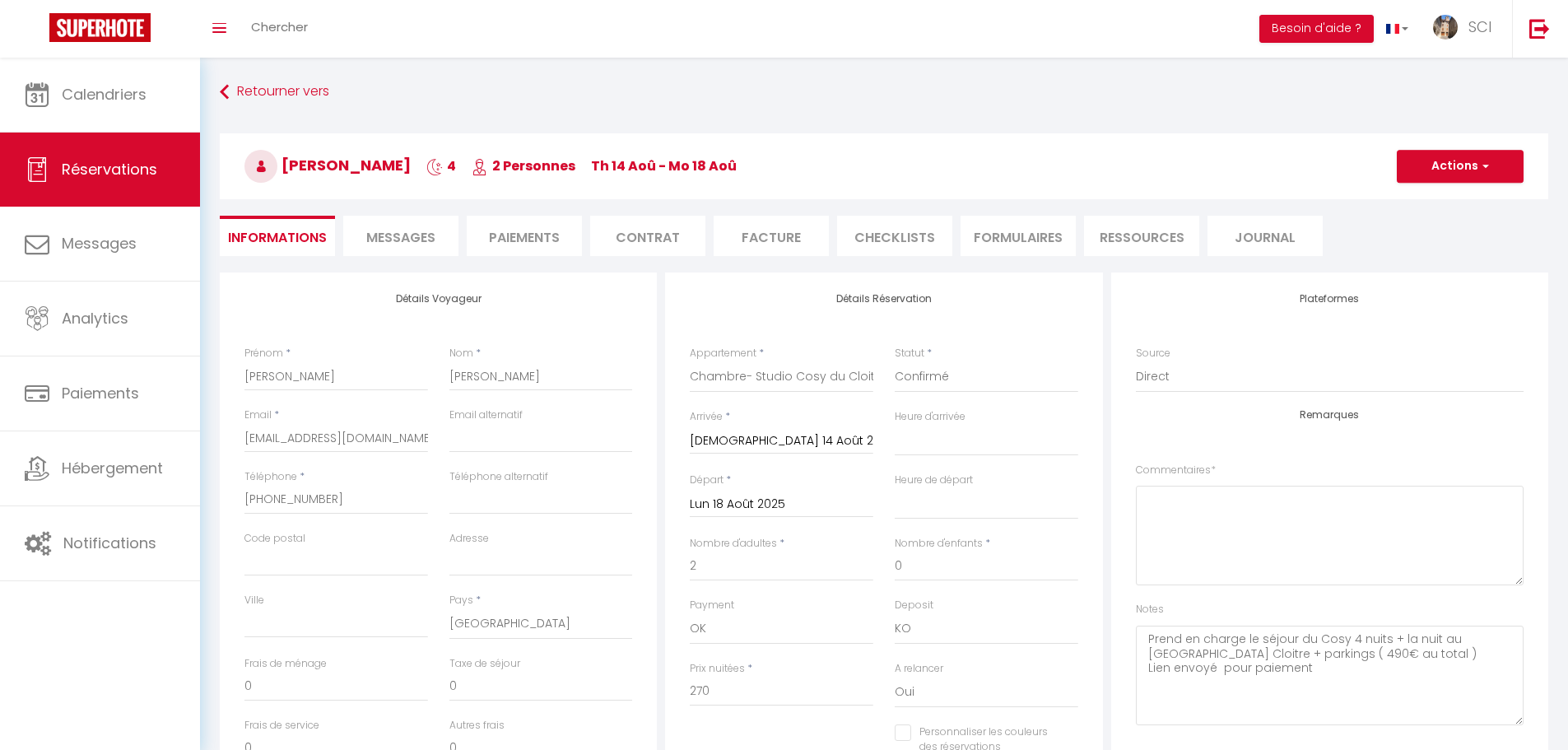
select select "46191"
select select
select select "14"
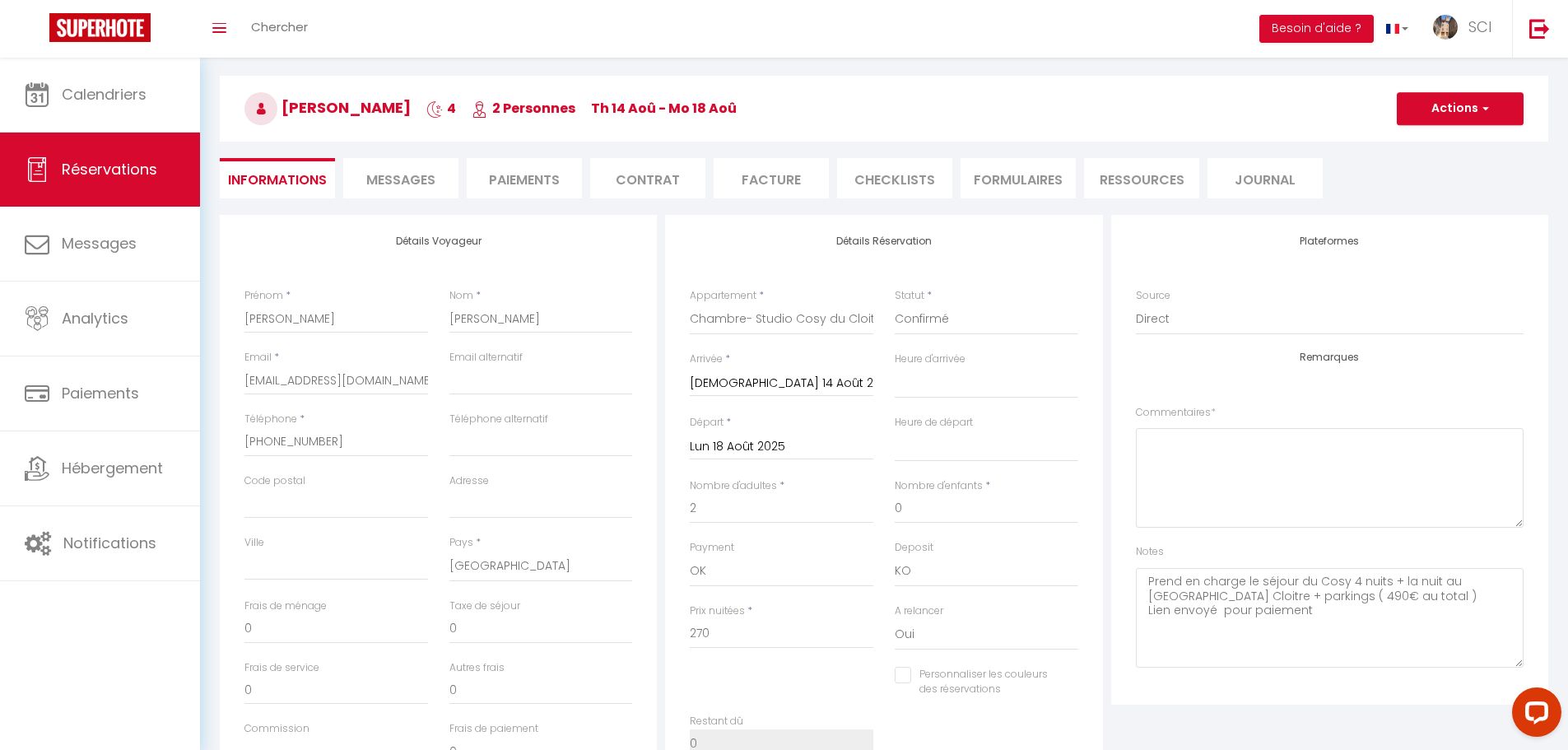
select select
checkbox input "false"
click at [291, 32] on span "Chercher" at bounding box center [279, 27] width 57 height 17
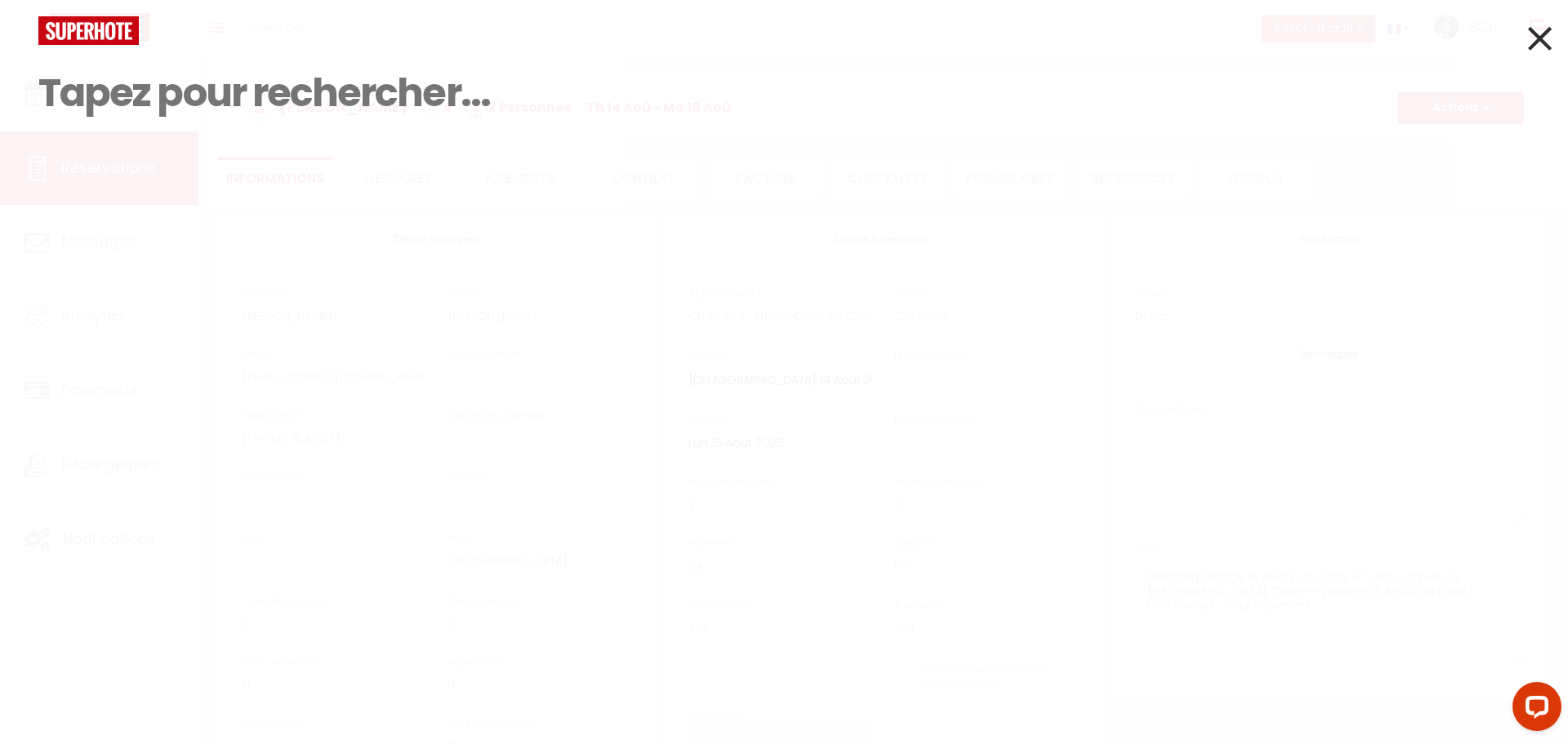
select select
checkbox input "false"
click at [142, 88] on input at bounding box center [784, 92] width 1491 height 97
select select
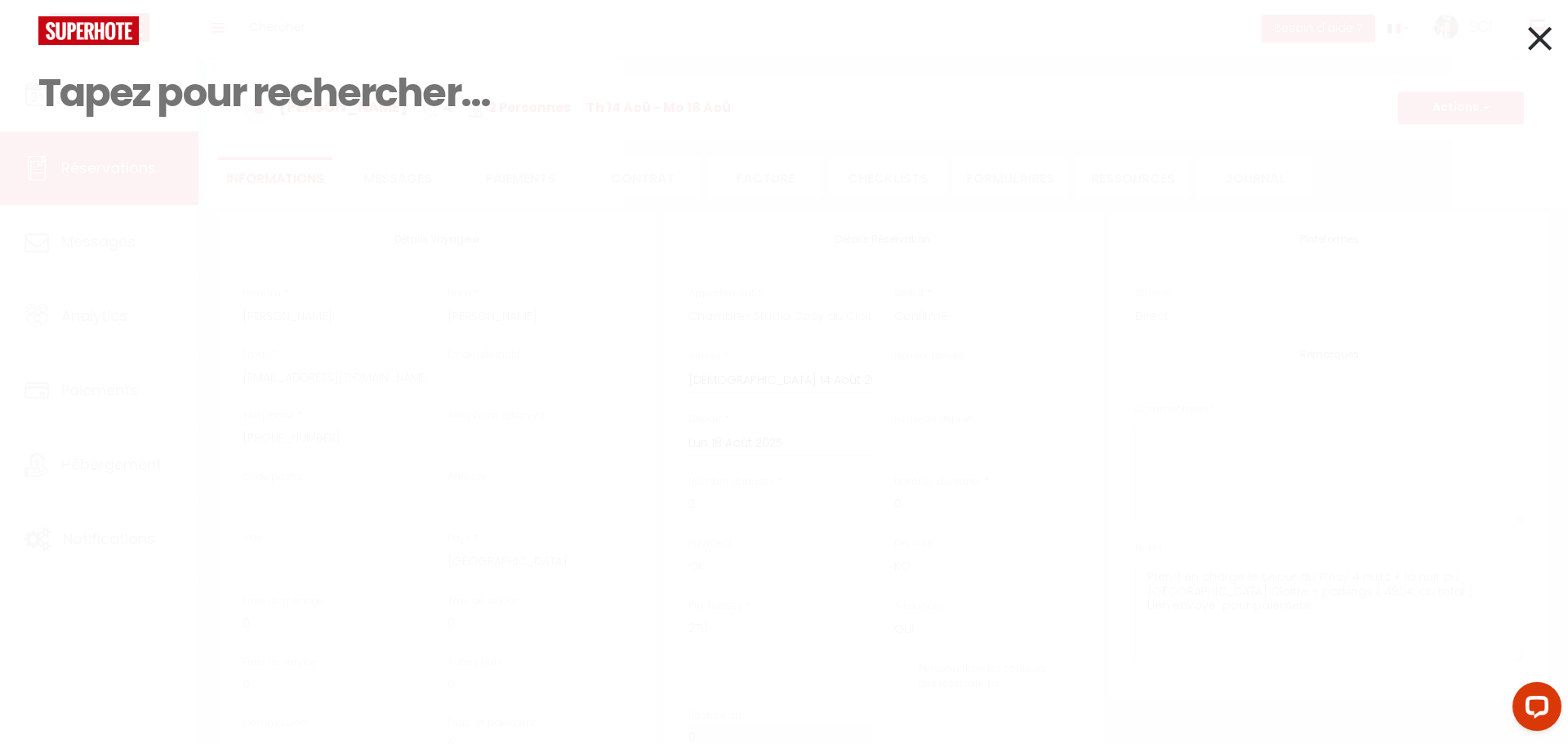
select select
checkbox input "false"
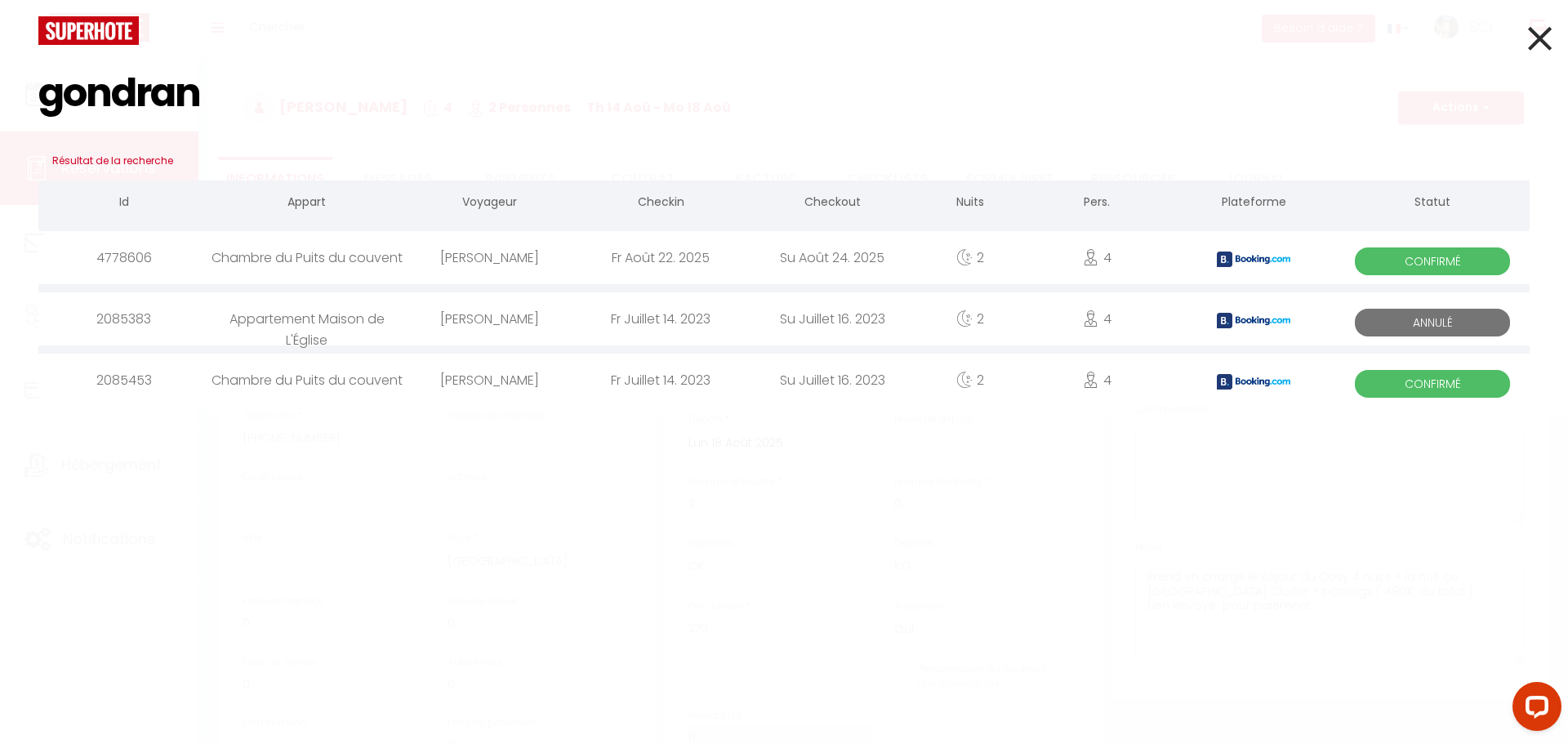
type input "gondran"
click at [476, 253] on div "[PERSON_NAME]" at bounding box center [489, 257] width 172 height 53
select select
checkbox input "false"
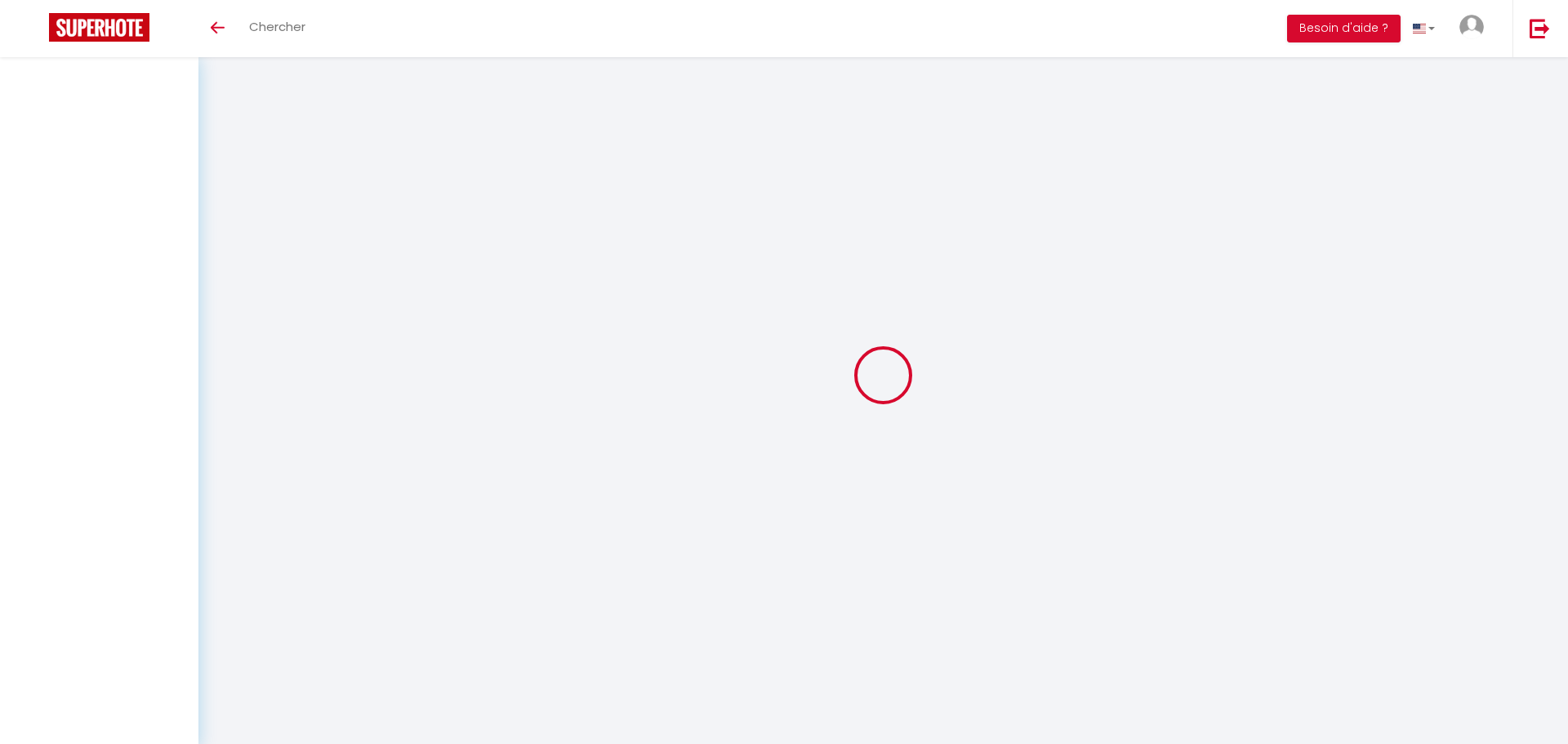
select select
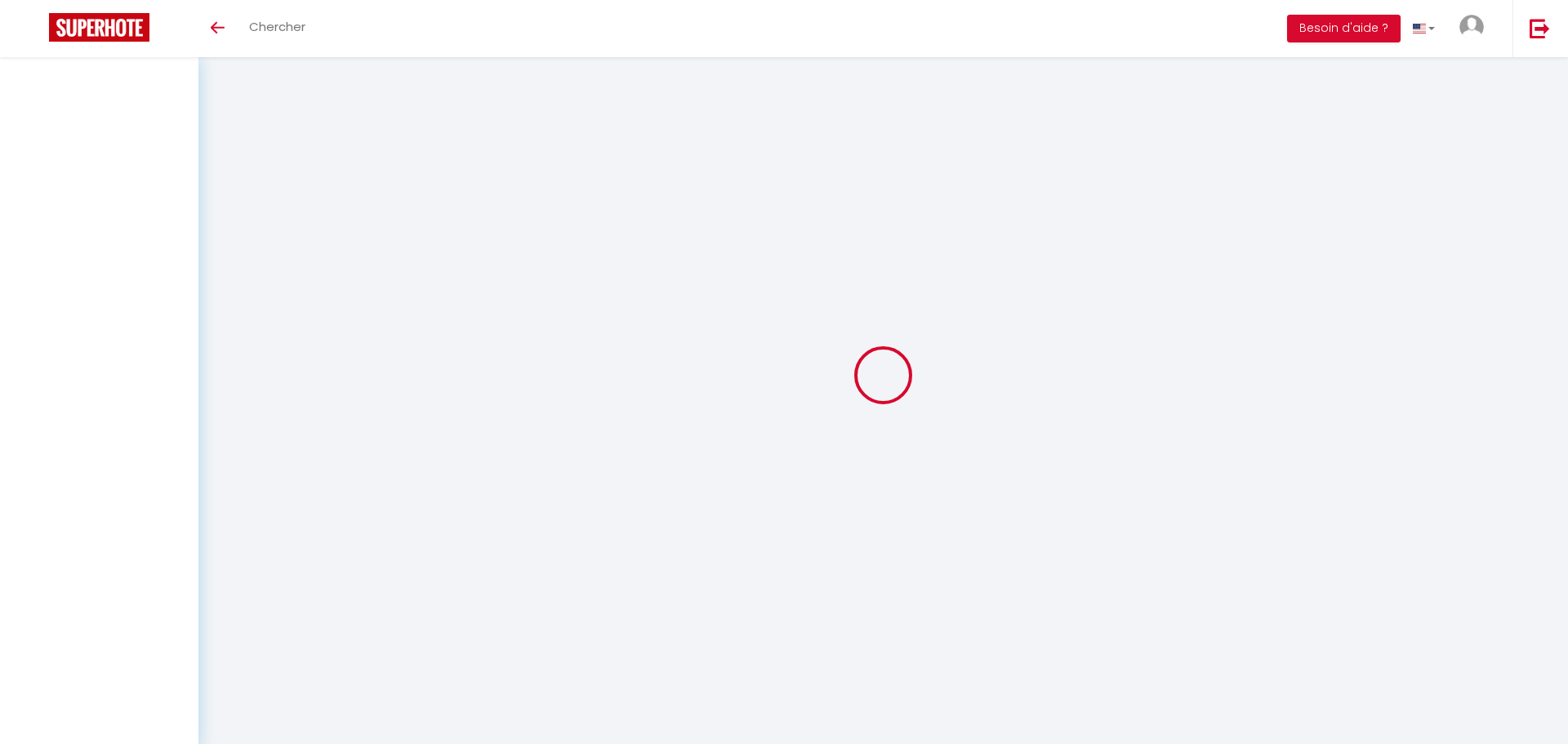
select select
checkbox input "false"
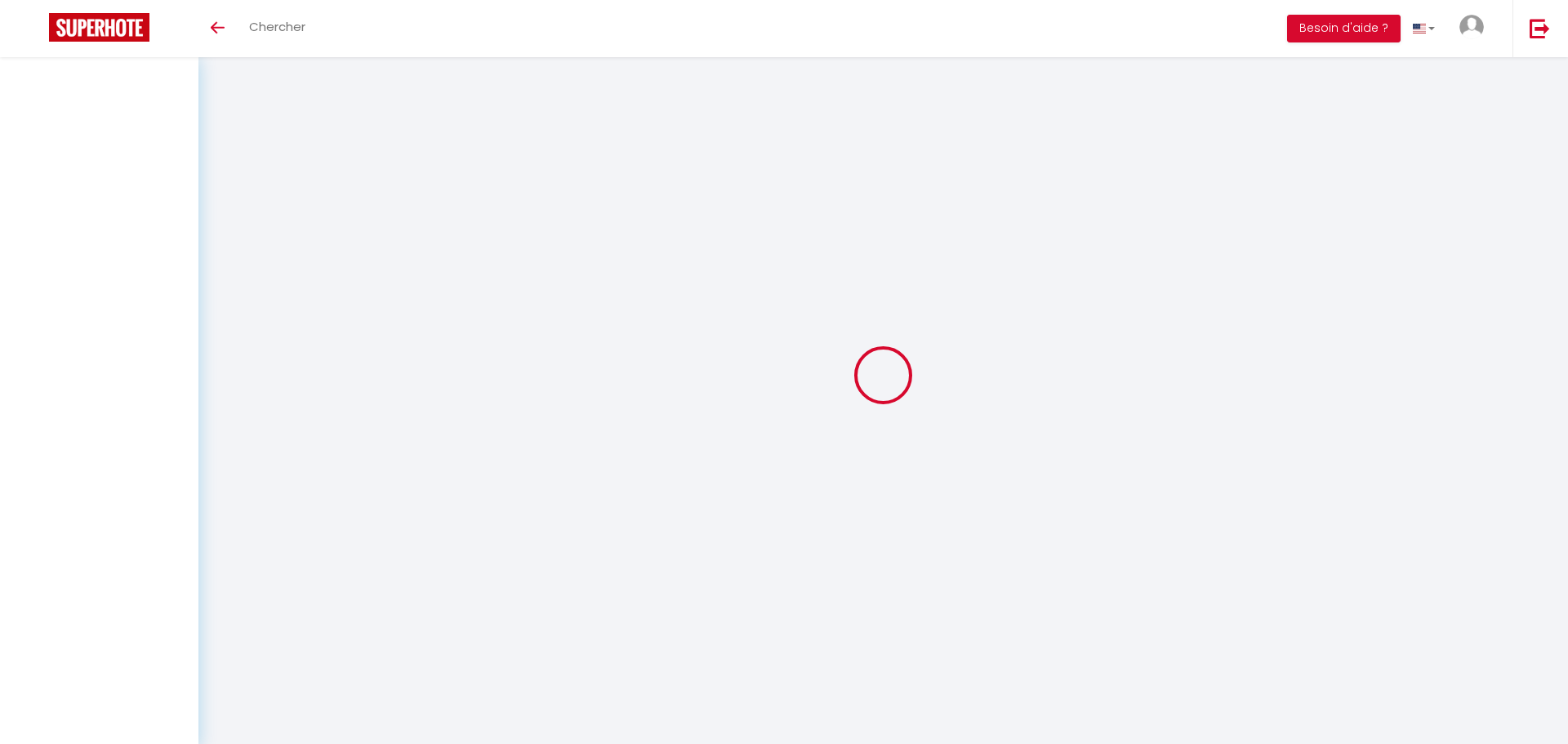
select select
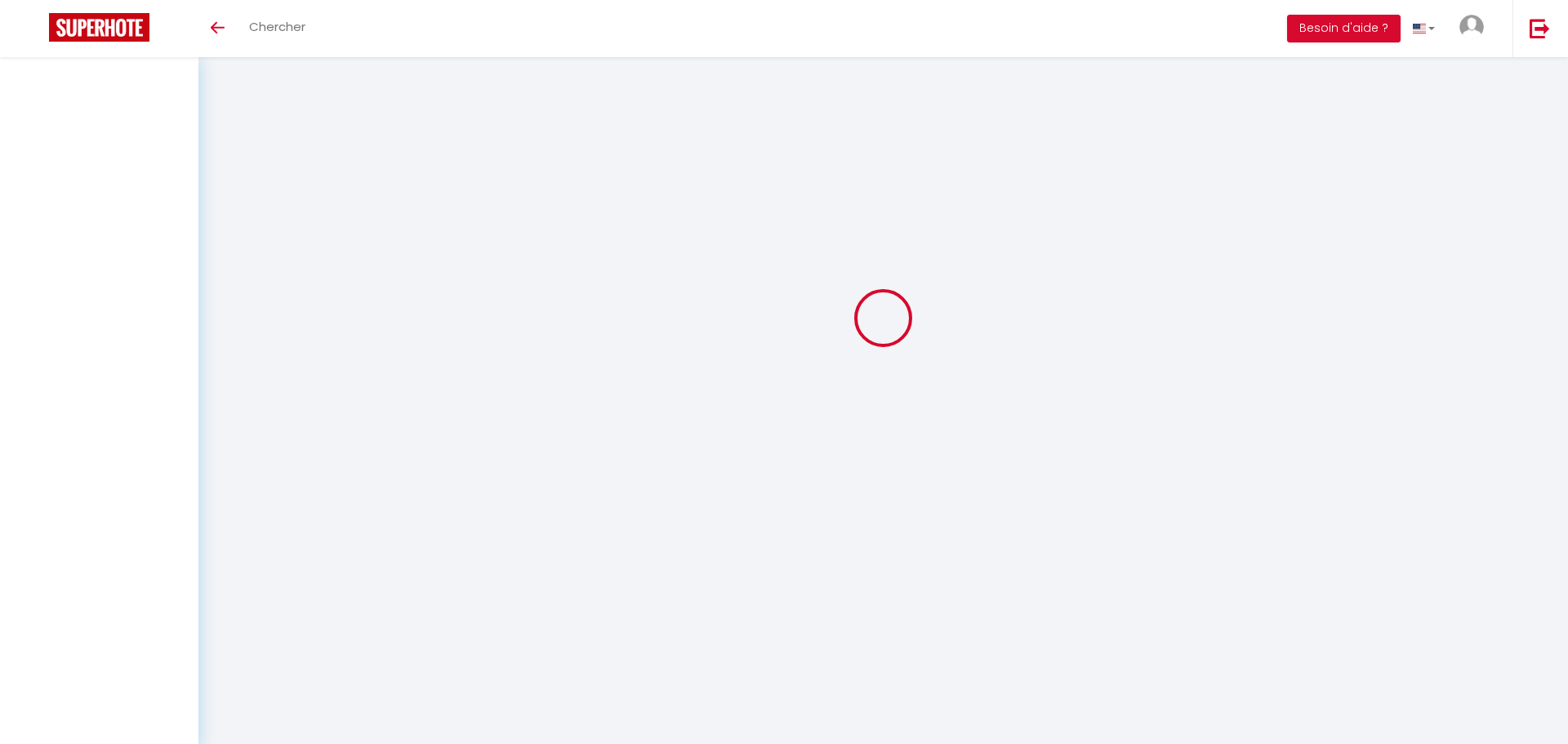
select select
checkbox input "false"
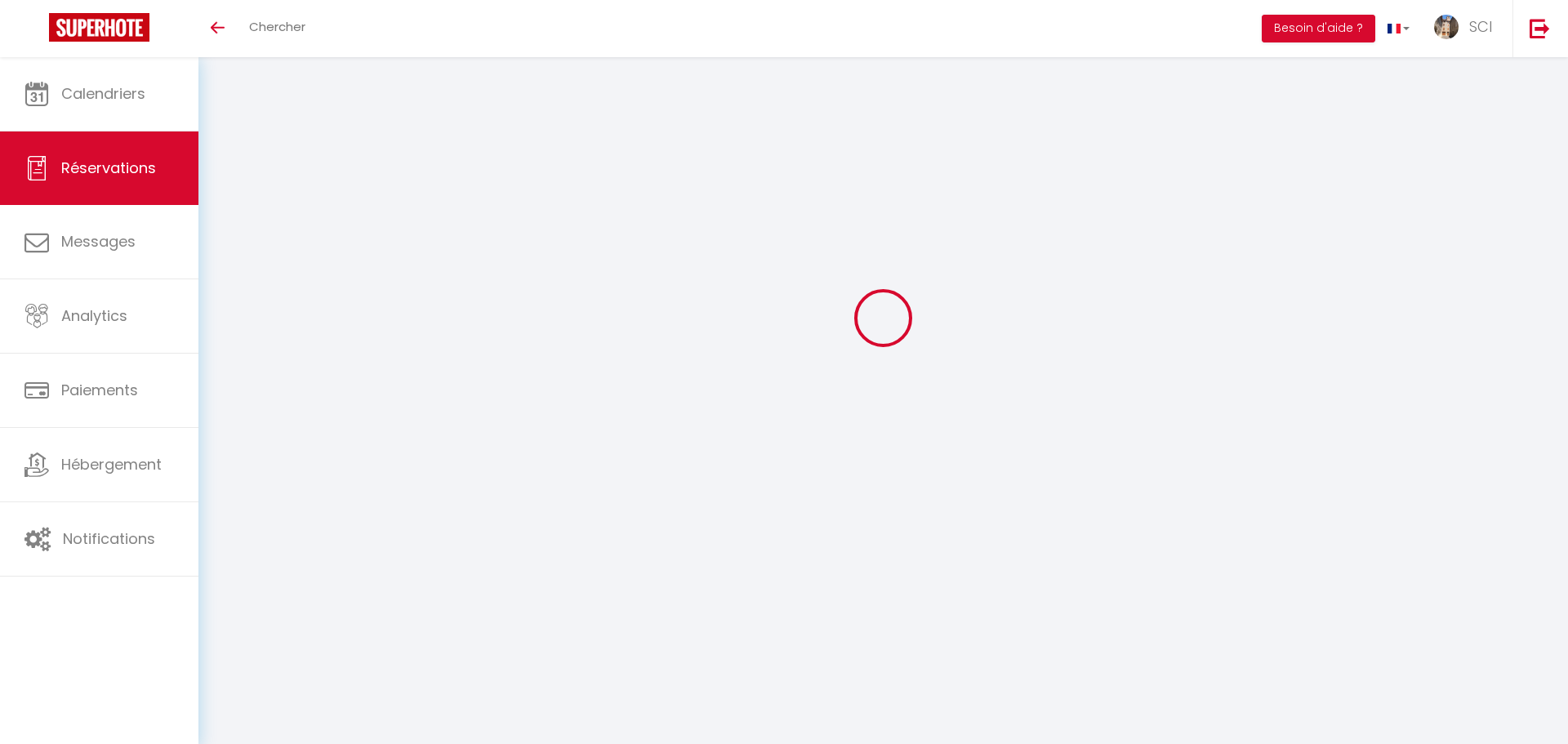
select select
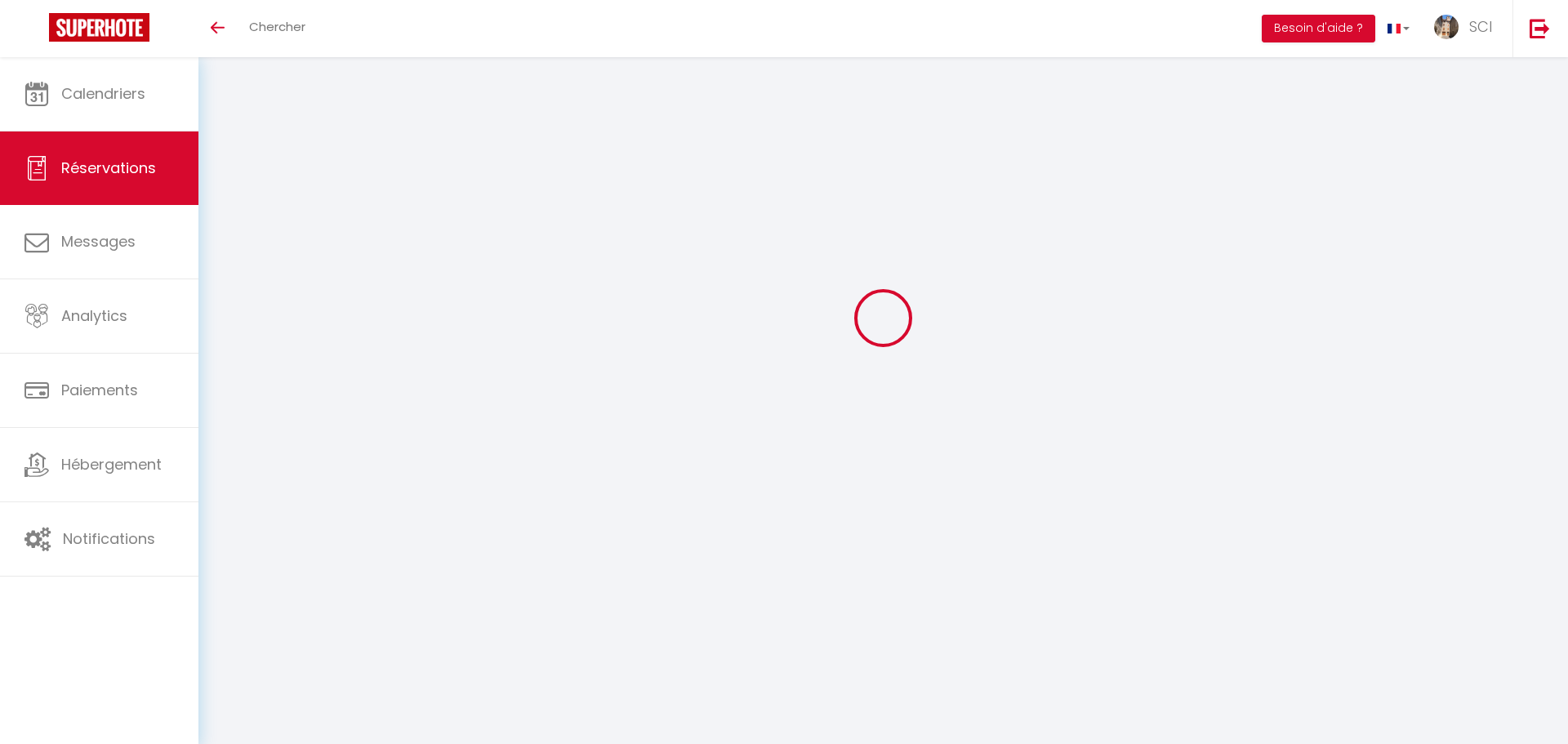
select select
checkbox input "false"
select select
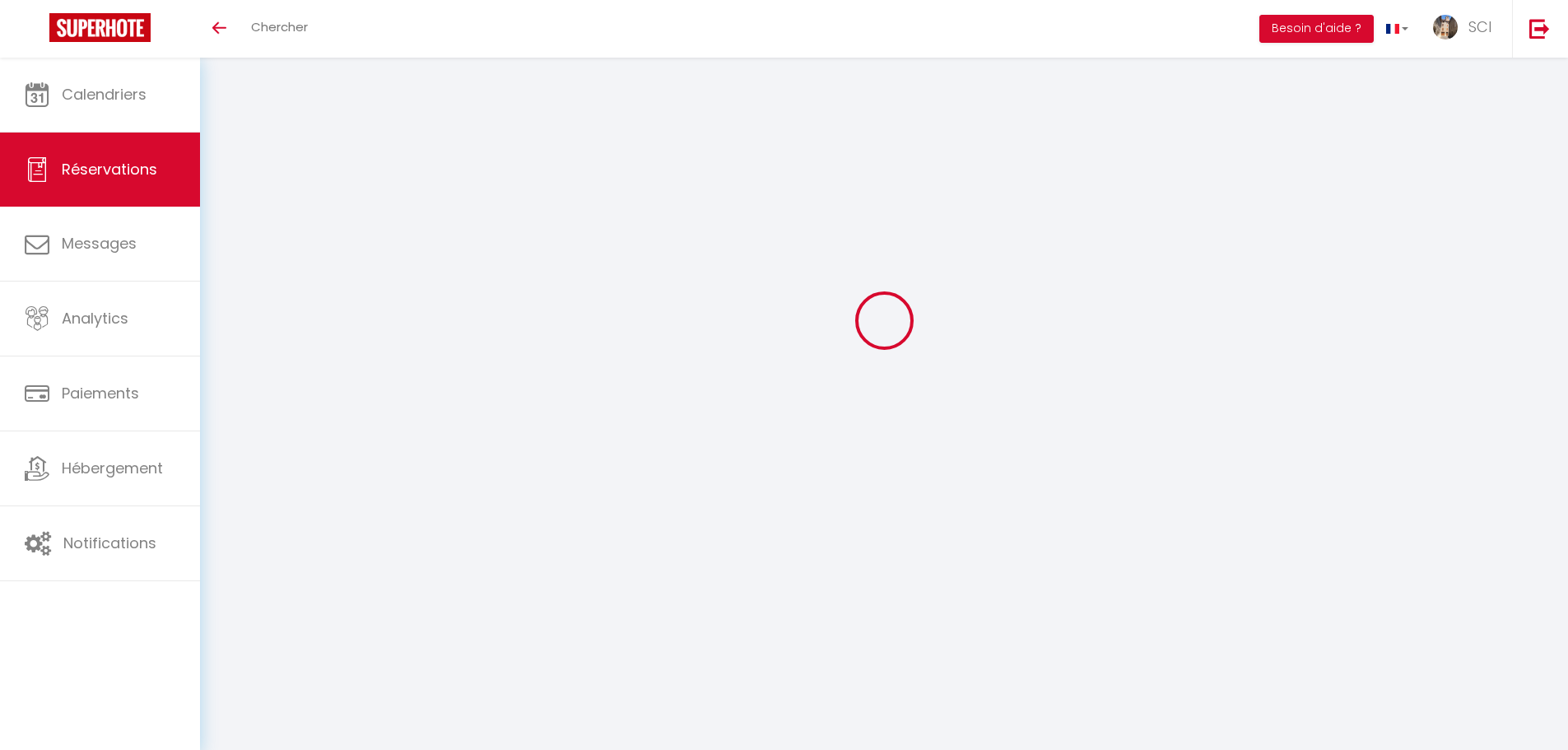
select select
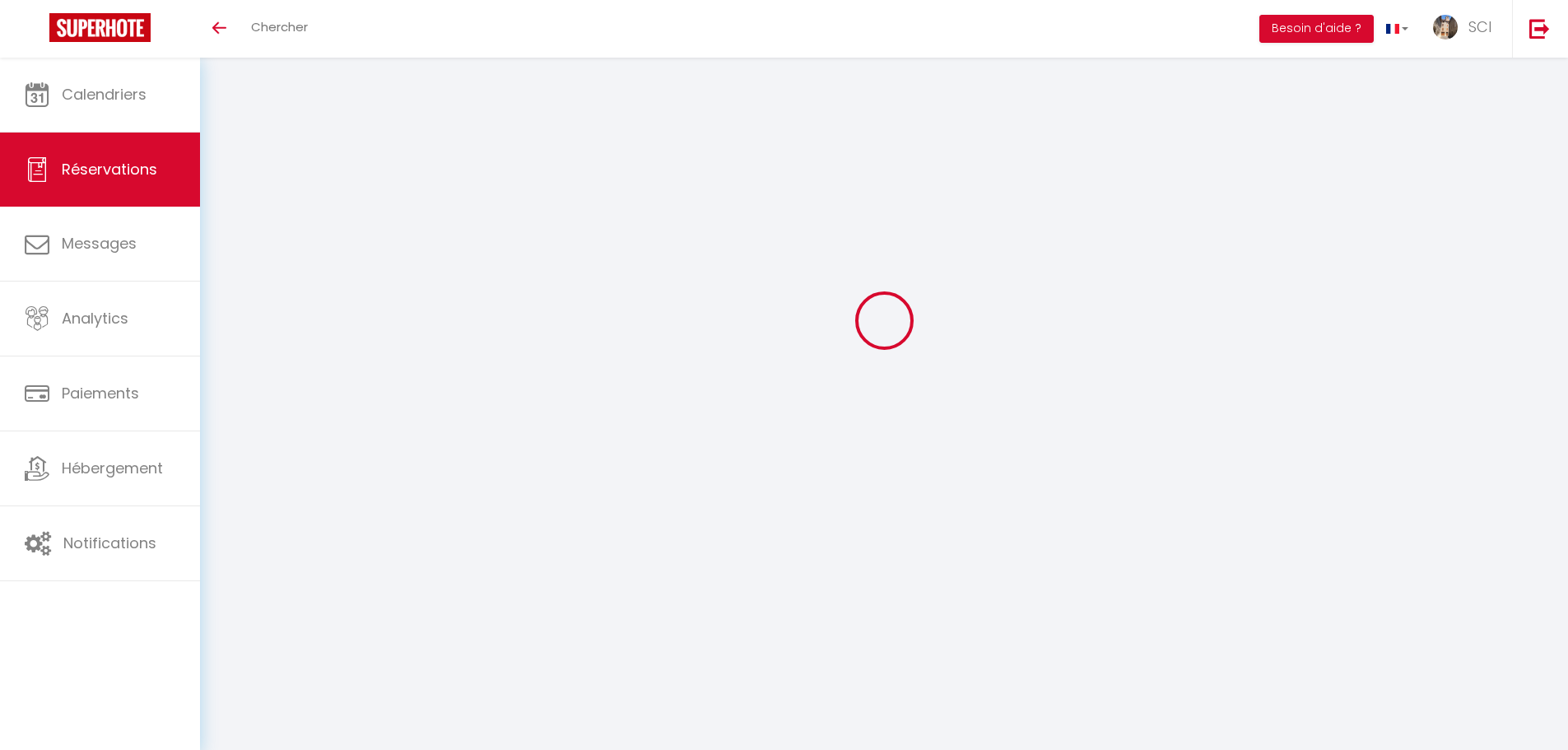
checkbox input "false"
type input "[PERSON_NAME]"
type input "Gondran"
type input "[EMAIL_ADDRESS][DOMAIN_NAME]"
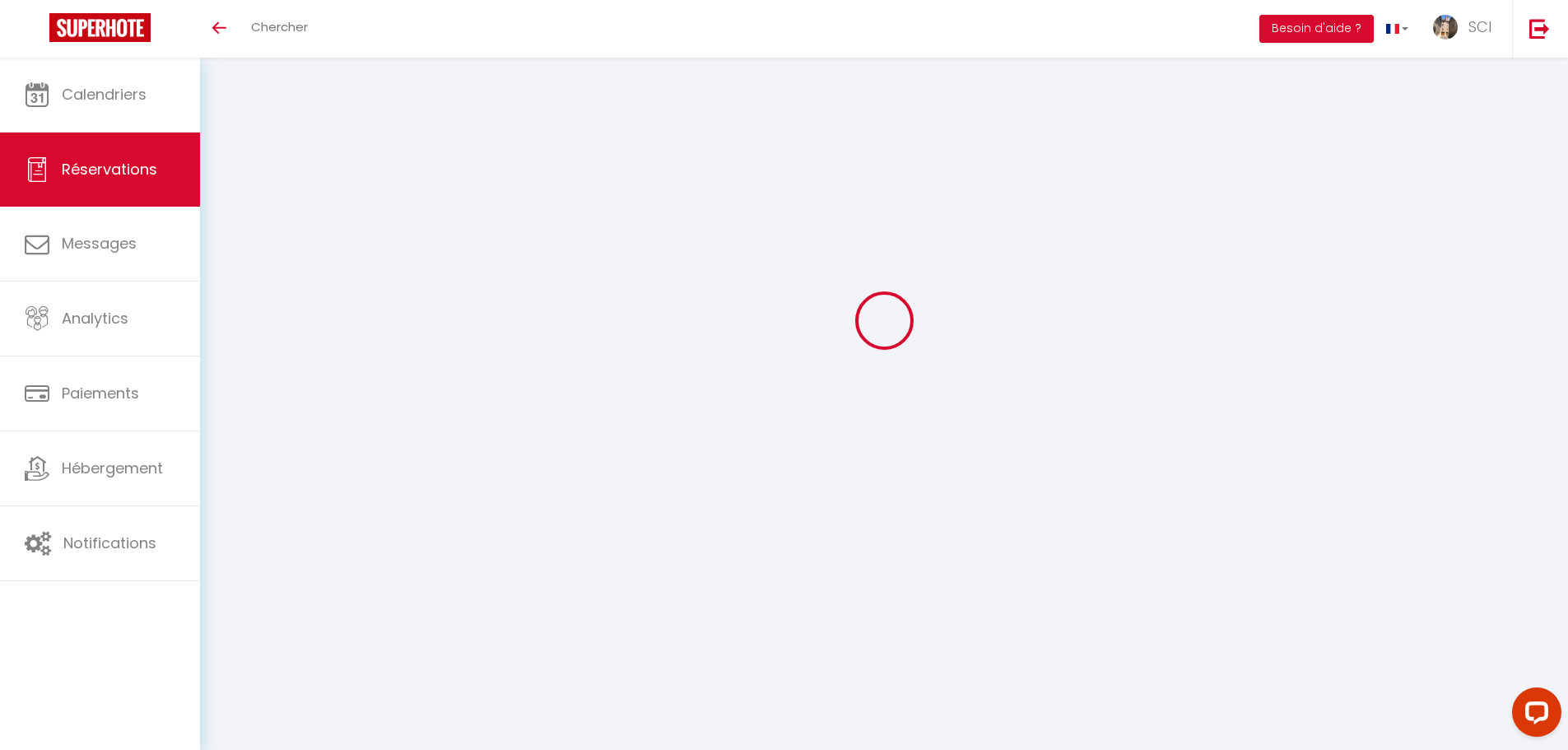
type input "[PHONE_NUMBER]"
type input "."
select select "FR"
type input "26"
type input "48.62"
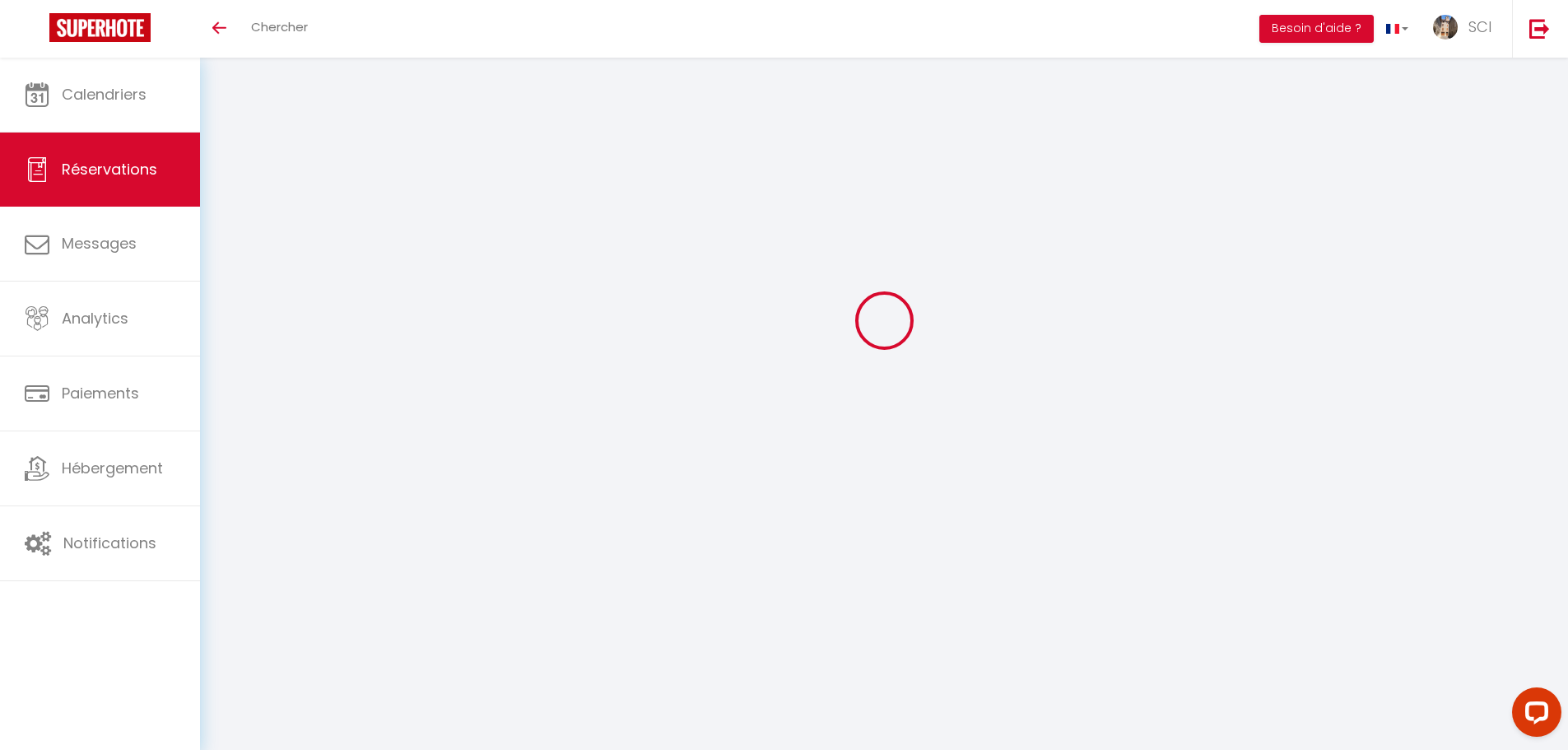
type input "4.2"
select select "11990"
select select "1"
select select
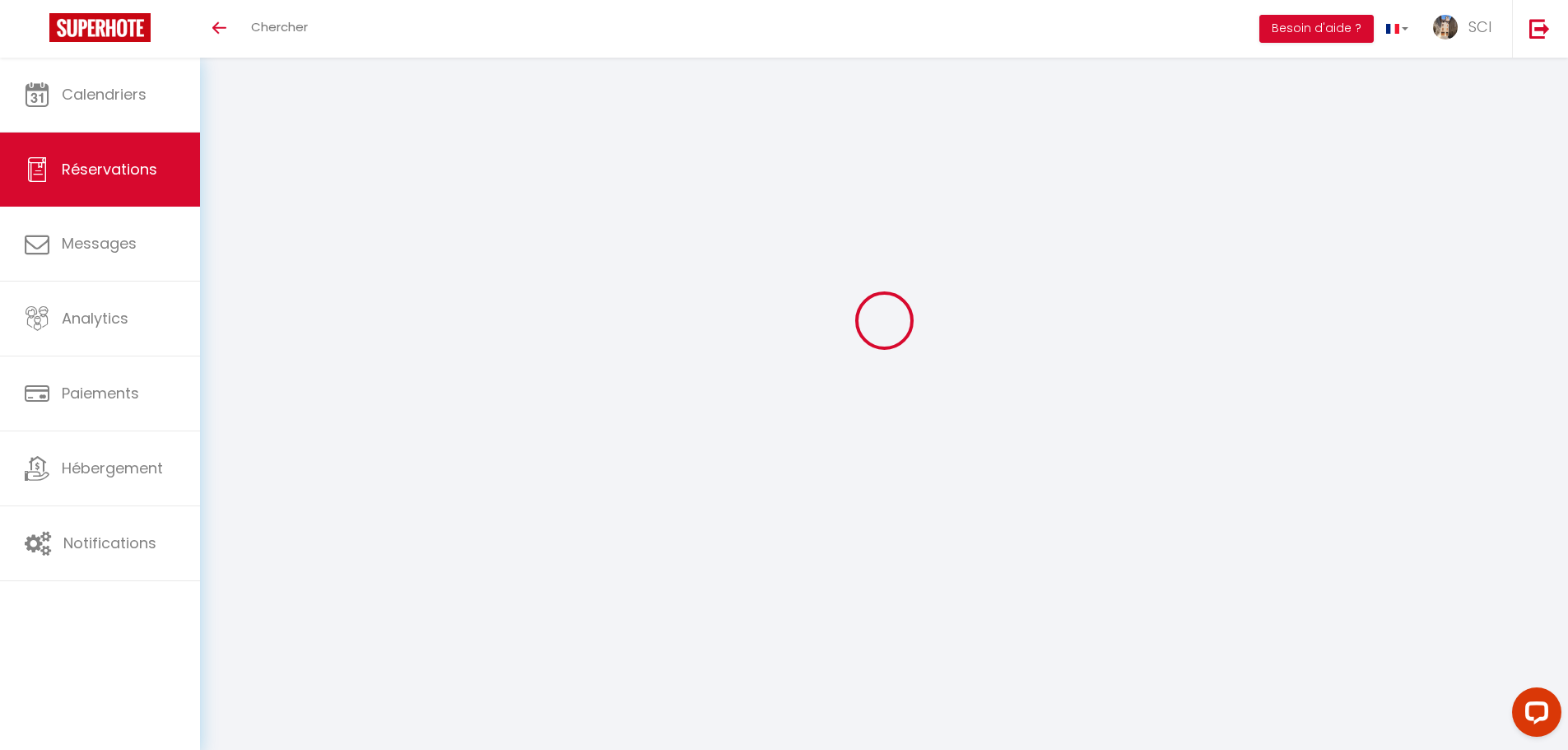
type input "4"
select select "12"
select select
type input "260"
checkbox input "false"
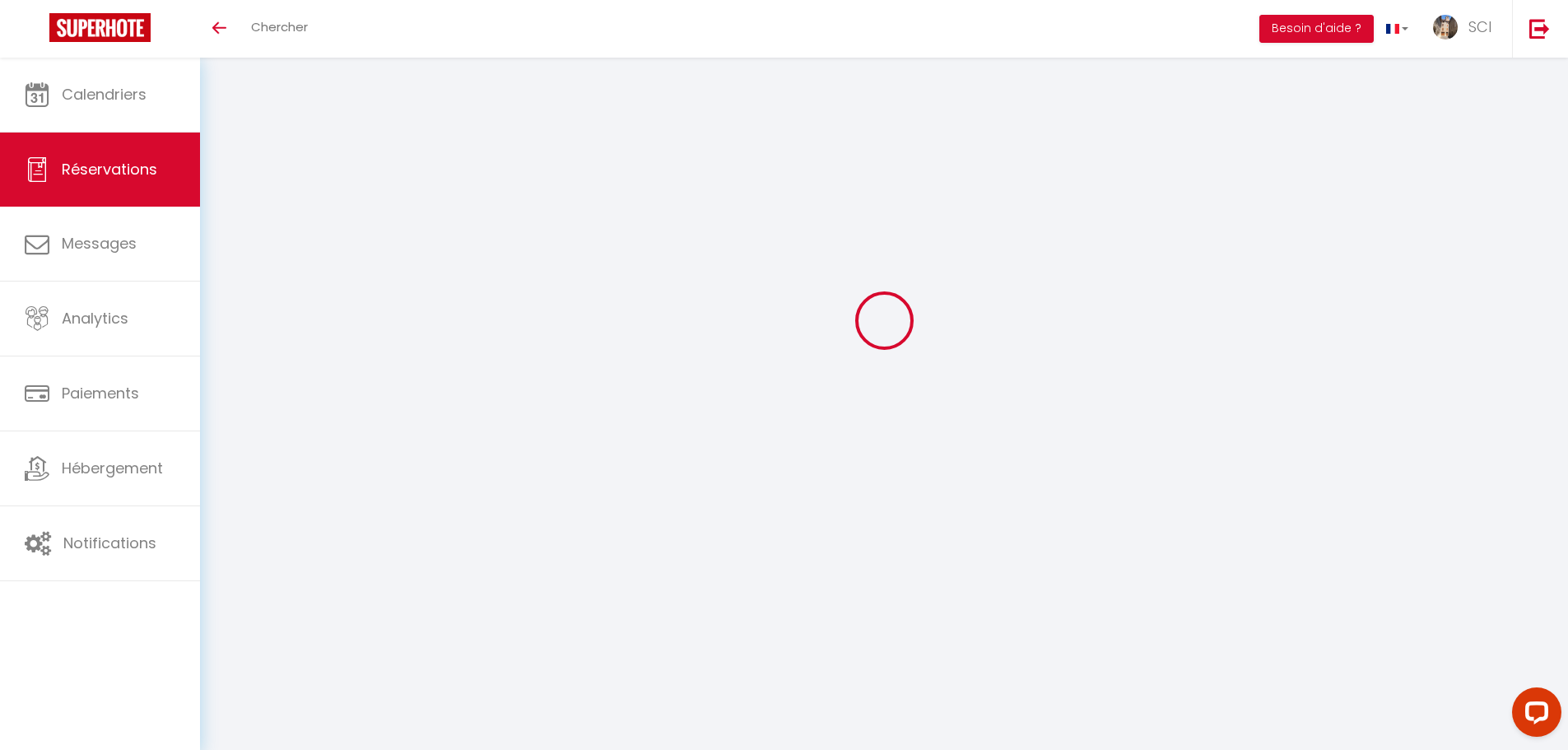
type input "0"
select select "2"
type input "0"
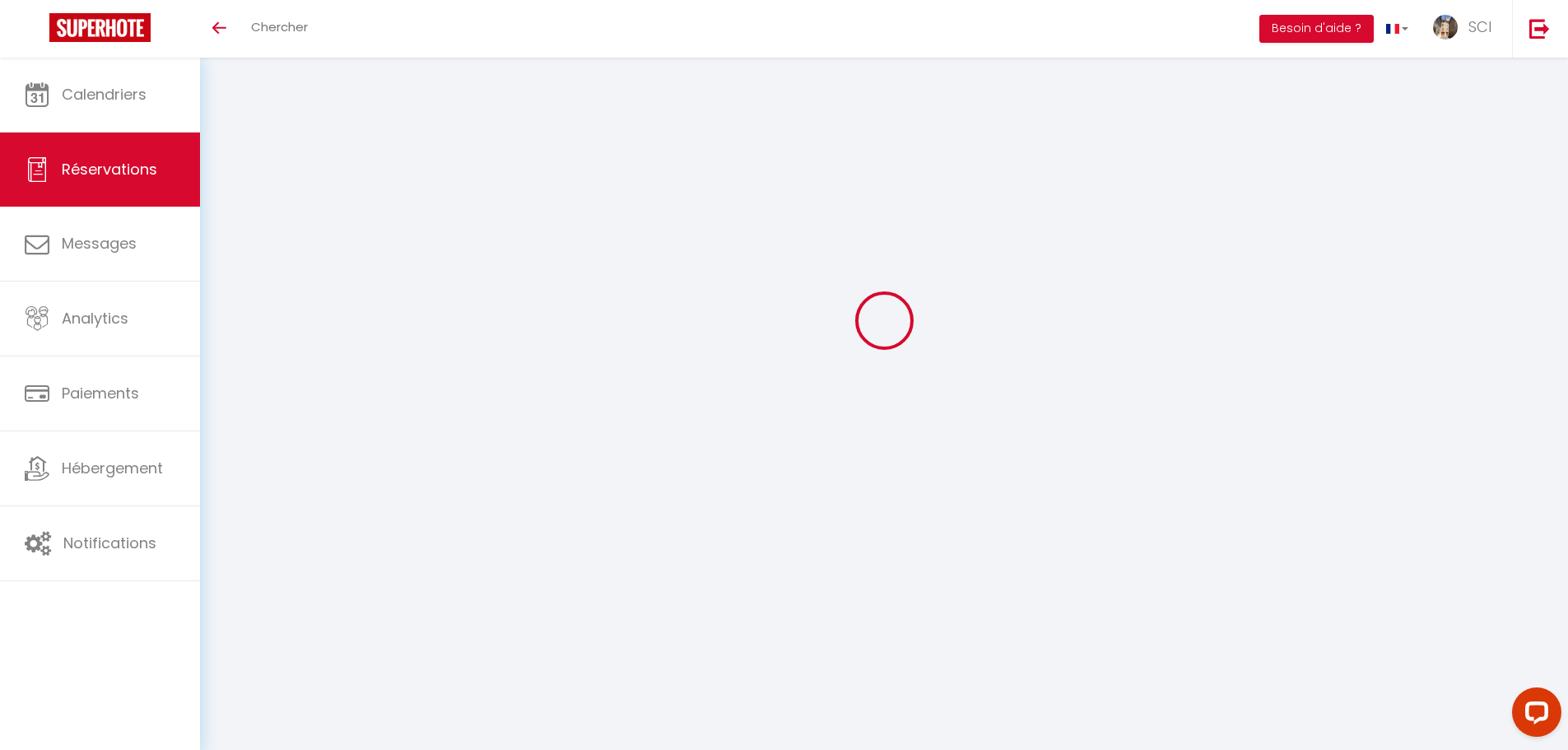
select select
select select "14"
checkbox input "false"
select select
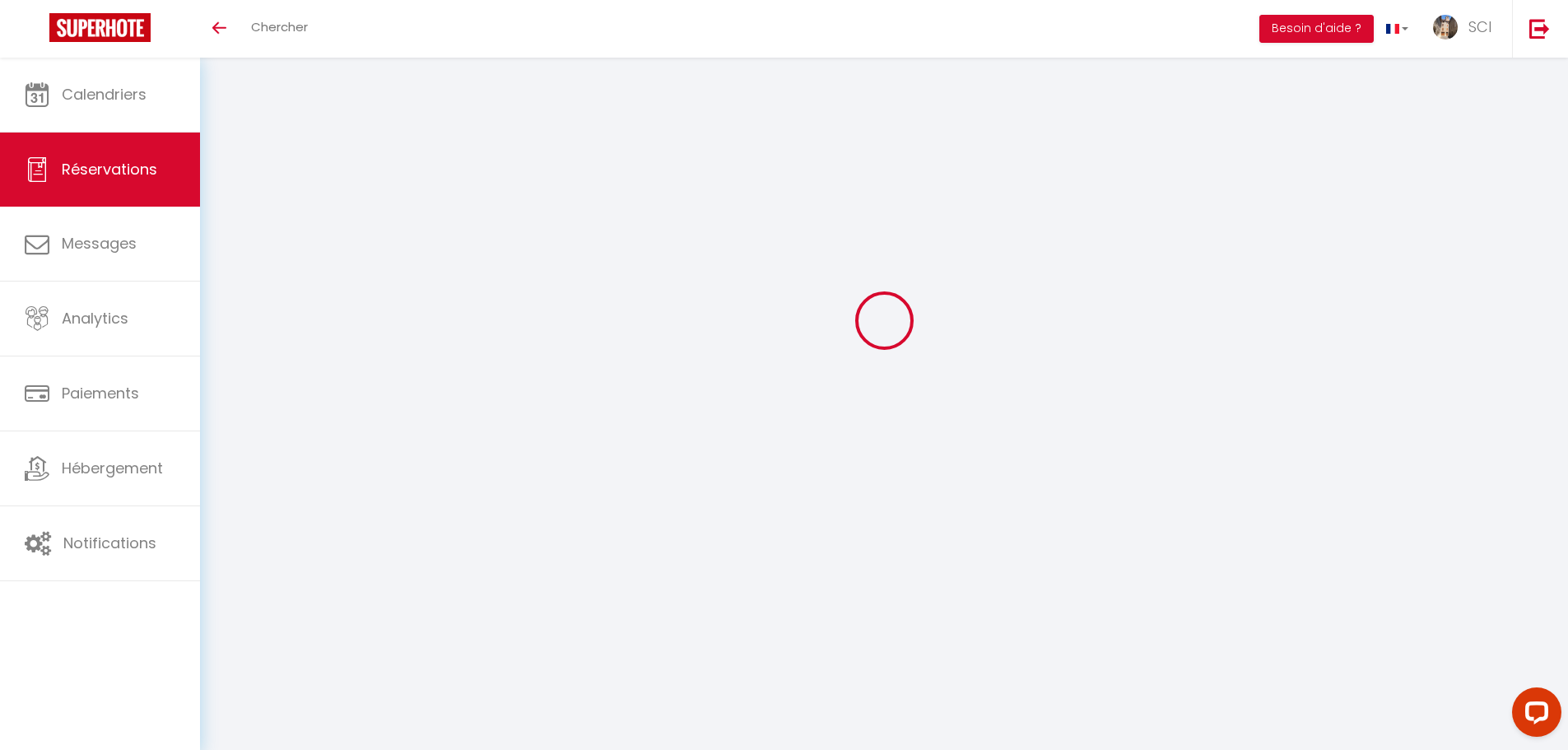
select select
checkbox input "false"
select select
checkbox input "false"
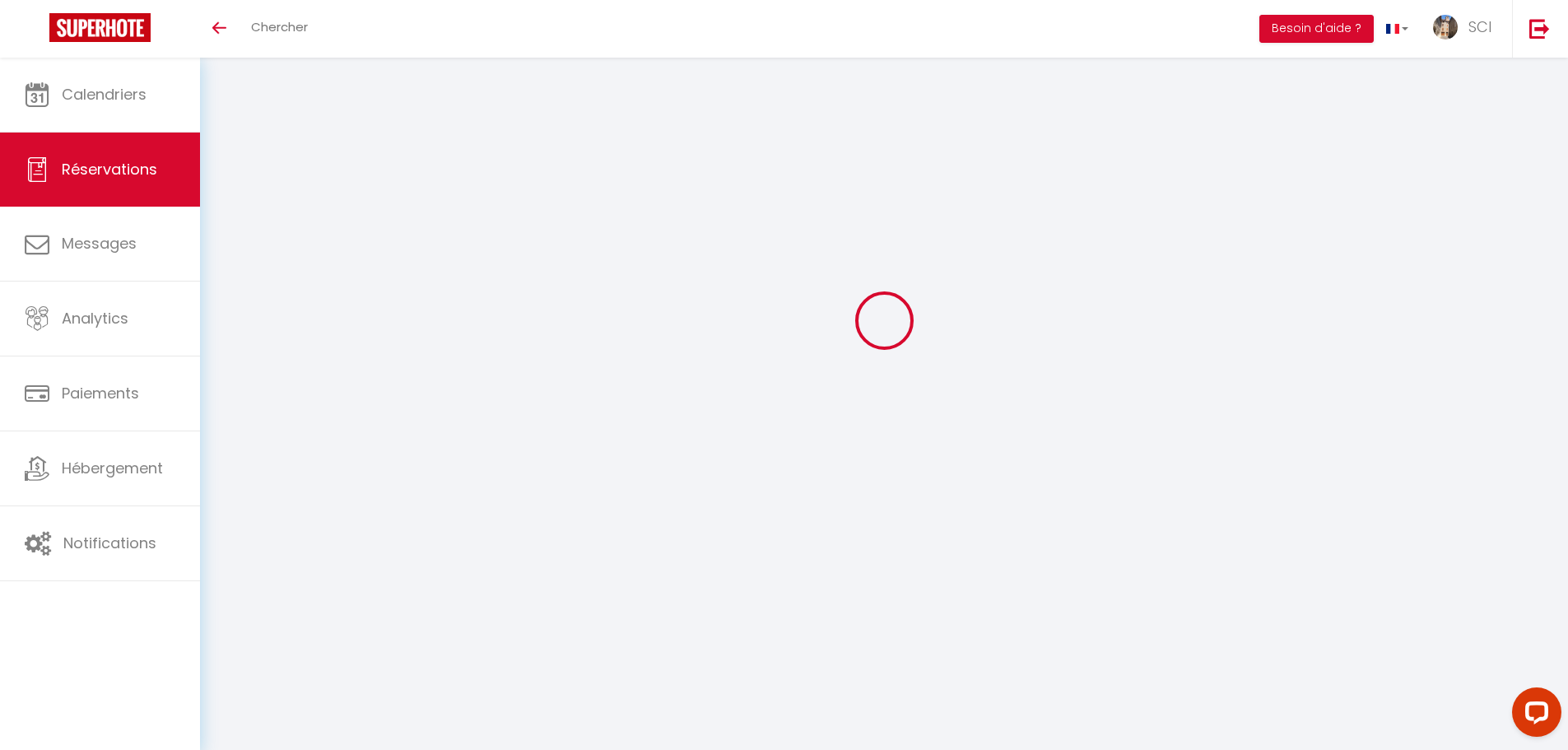
select select
checkbox input "false"
type textarea "** THIS RESERVATION HAS BEEN PRE-PAID ** BOOKING NOTE : Payment charge is EUR 4…"
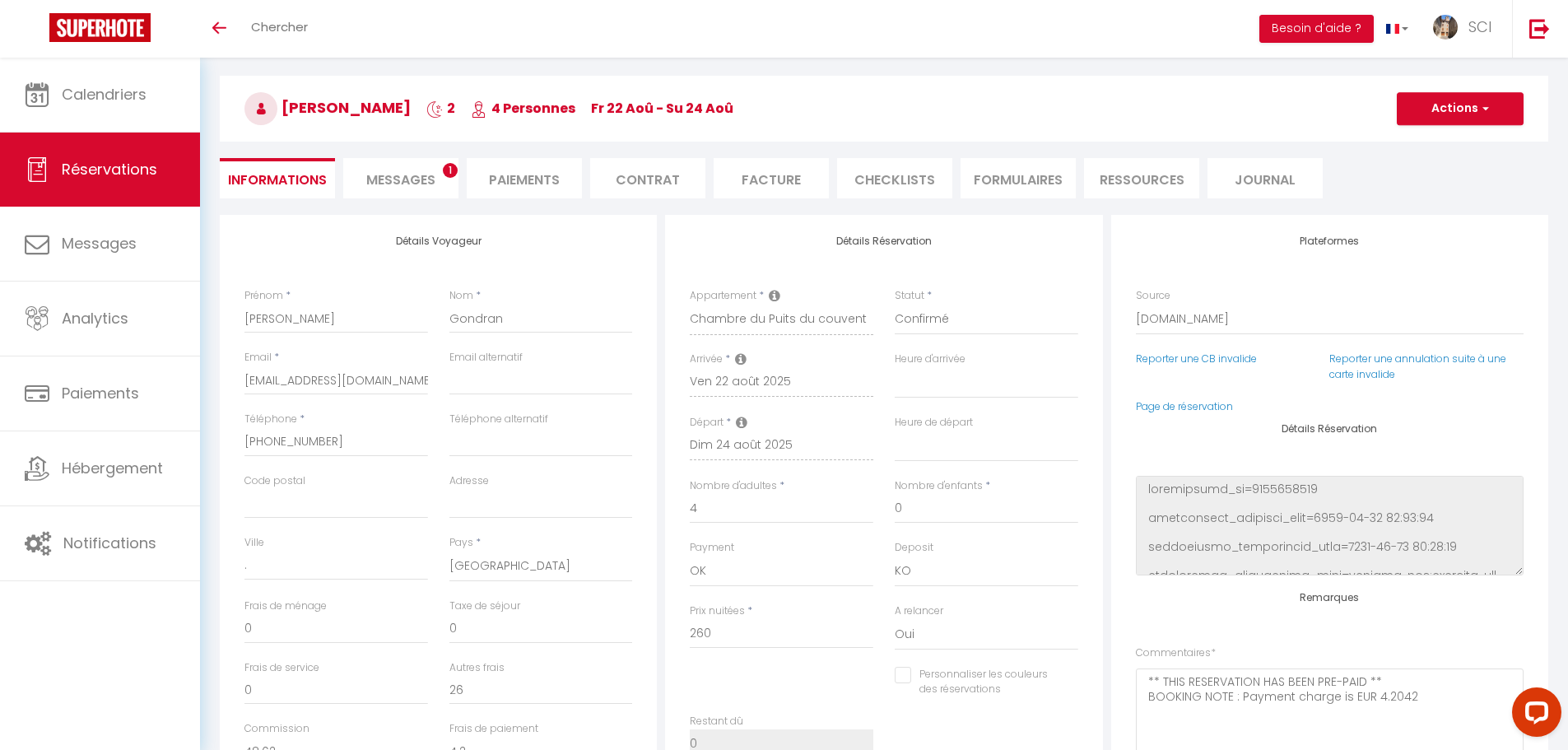
click at [491, 269] on div "Détails Voyageur Prénom * [PERSON_NAME] * Gondran Email * [EMAIL_ADDRESS][DOMAI…" at bounding box center [438, 509] width 437 height 589
type input "14.3"
select select
checkbox input "false"
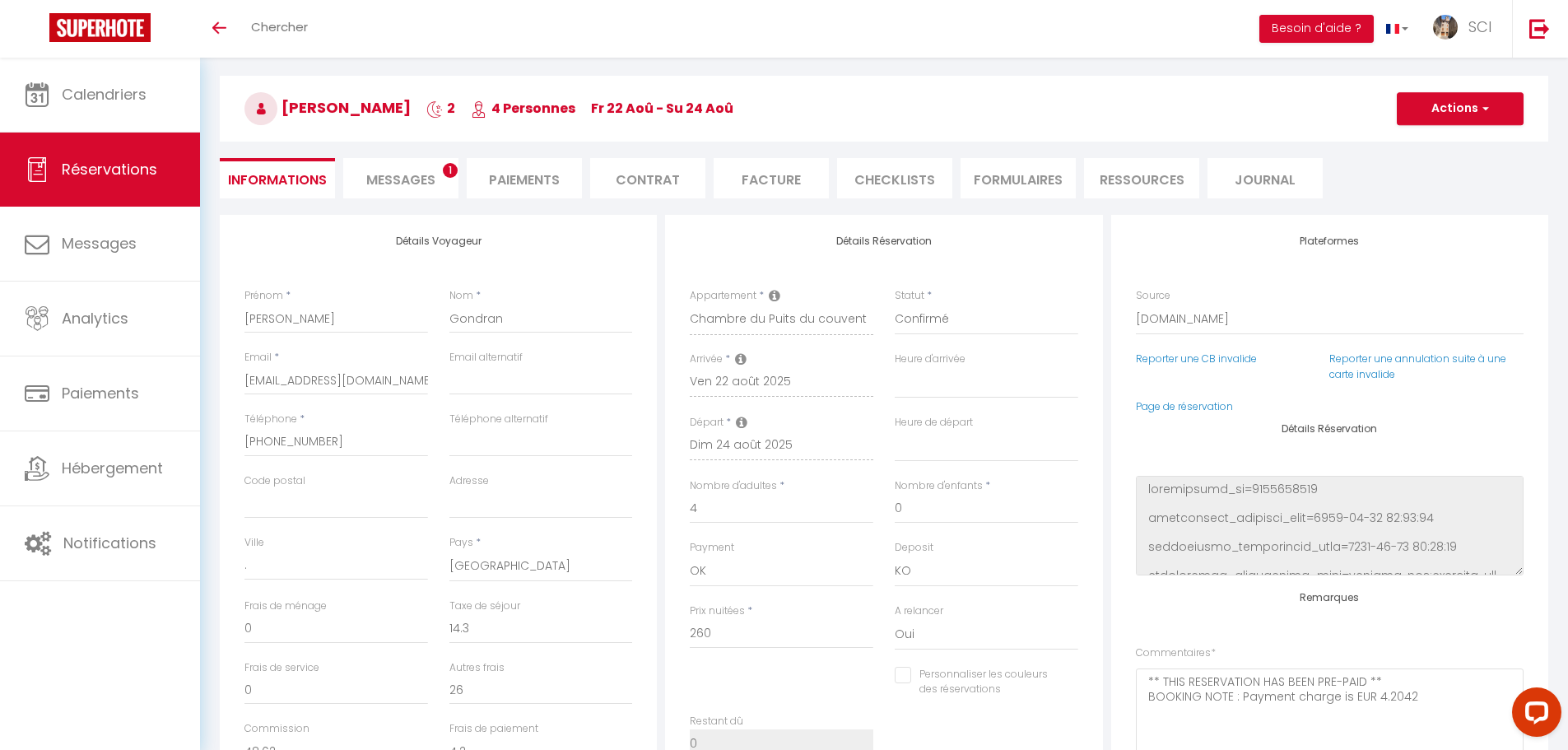
select select
click at [399, 173] on span "Messages" at bounding box center [401, 180] width 69 height 19
select select
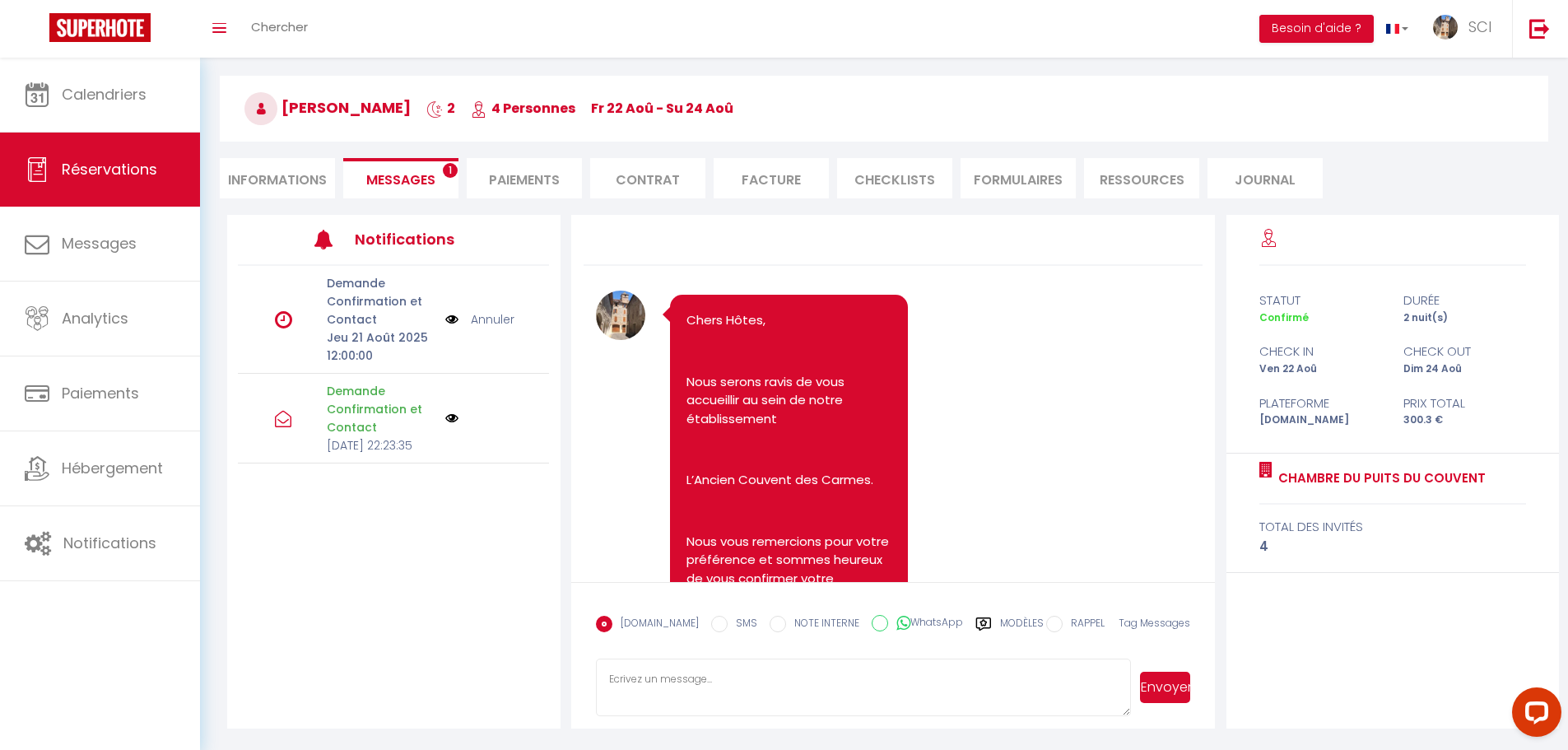
select select
drag, startPoint x: 515, startPoint y: 174, endPoint x: 1471, endPoint y: 114, distance: 957.9
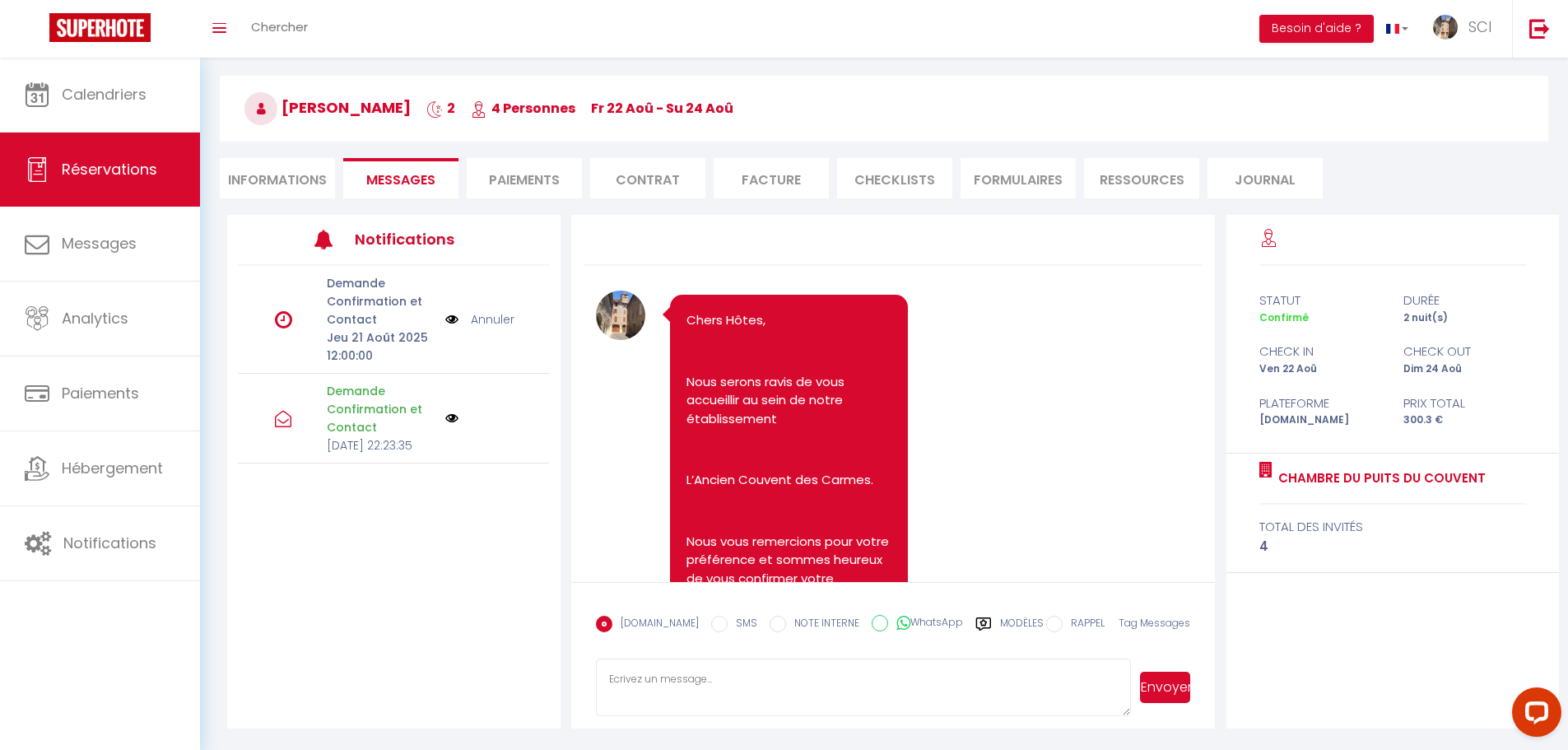
click at [520, 171] on li "Paiements" at bounding box center [524, 178] width 116 height 41
select select
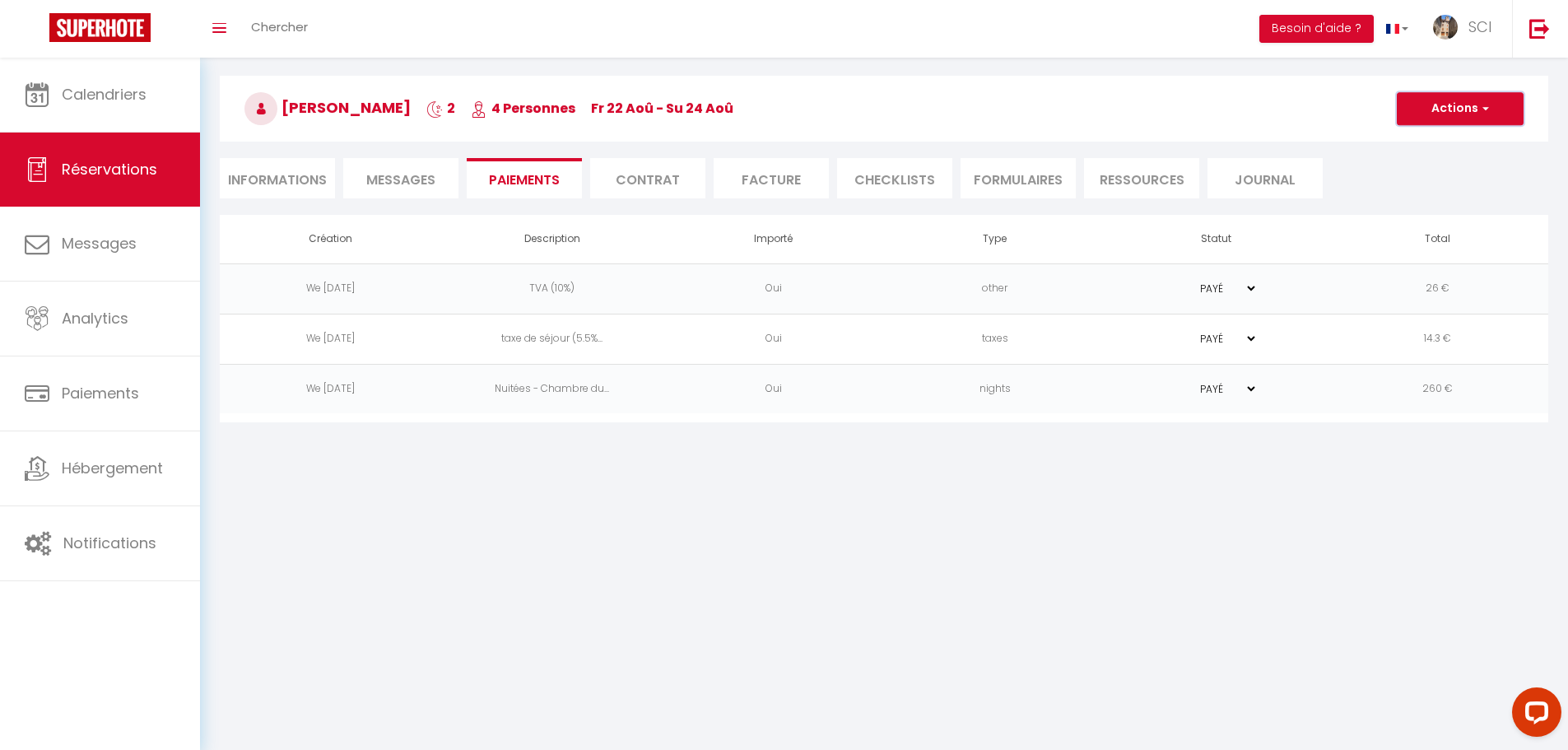
click at [1452, 113] on button "Actions" at bounding box center [1460, 109] width 126 height 33
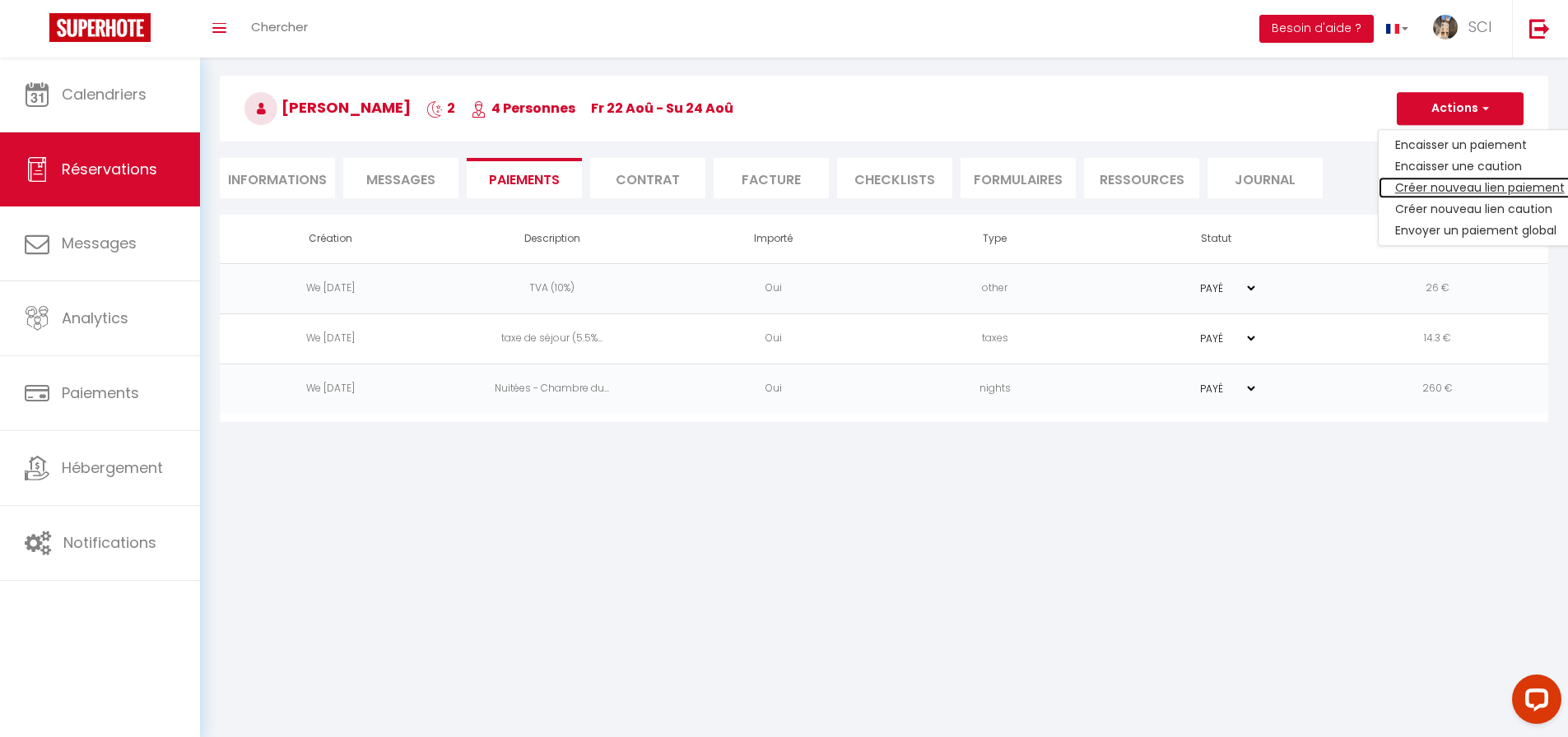
click at [1430, 178] on link "Créer nouveau lien paiement" at bounding box center [1480, 188] width 203 height 22
select select "nights"
type input "[EMAIL_ADDRESS][DOMAIN_NAME]"
select select "2585"
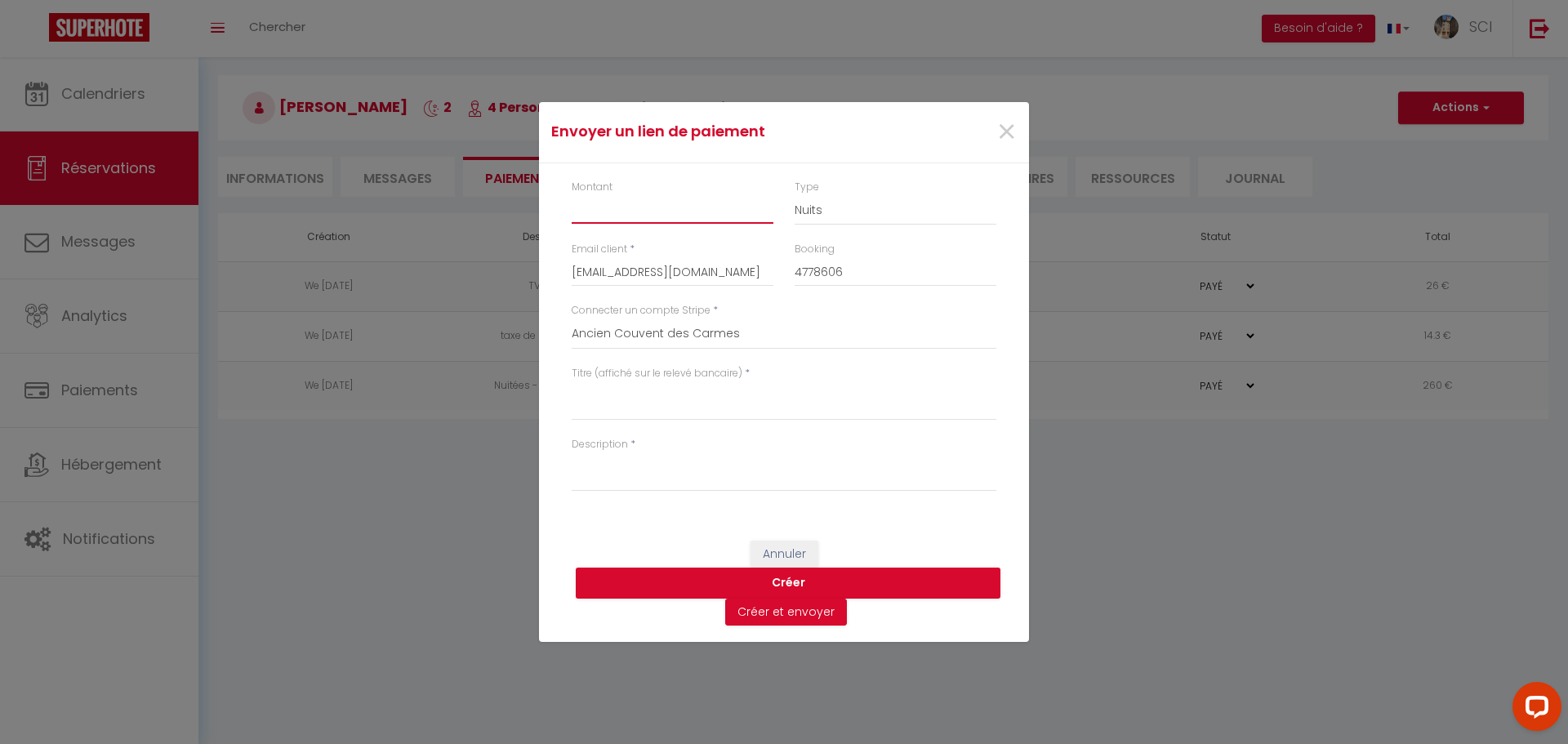
click at [646, 207] on input "Montant" at bounding box center [672, 210] width 202 height 30
type input "16"
click at [653, 407] on textarea "Titre (affiché sur le relevé bancaire)" at bounding box center [784, 401] width 425 height 40
type textarea "parking"
click at [646, 474] on textarea "Description" at bounding box center [784, 472] width 425 height 40
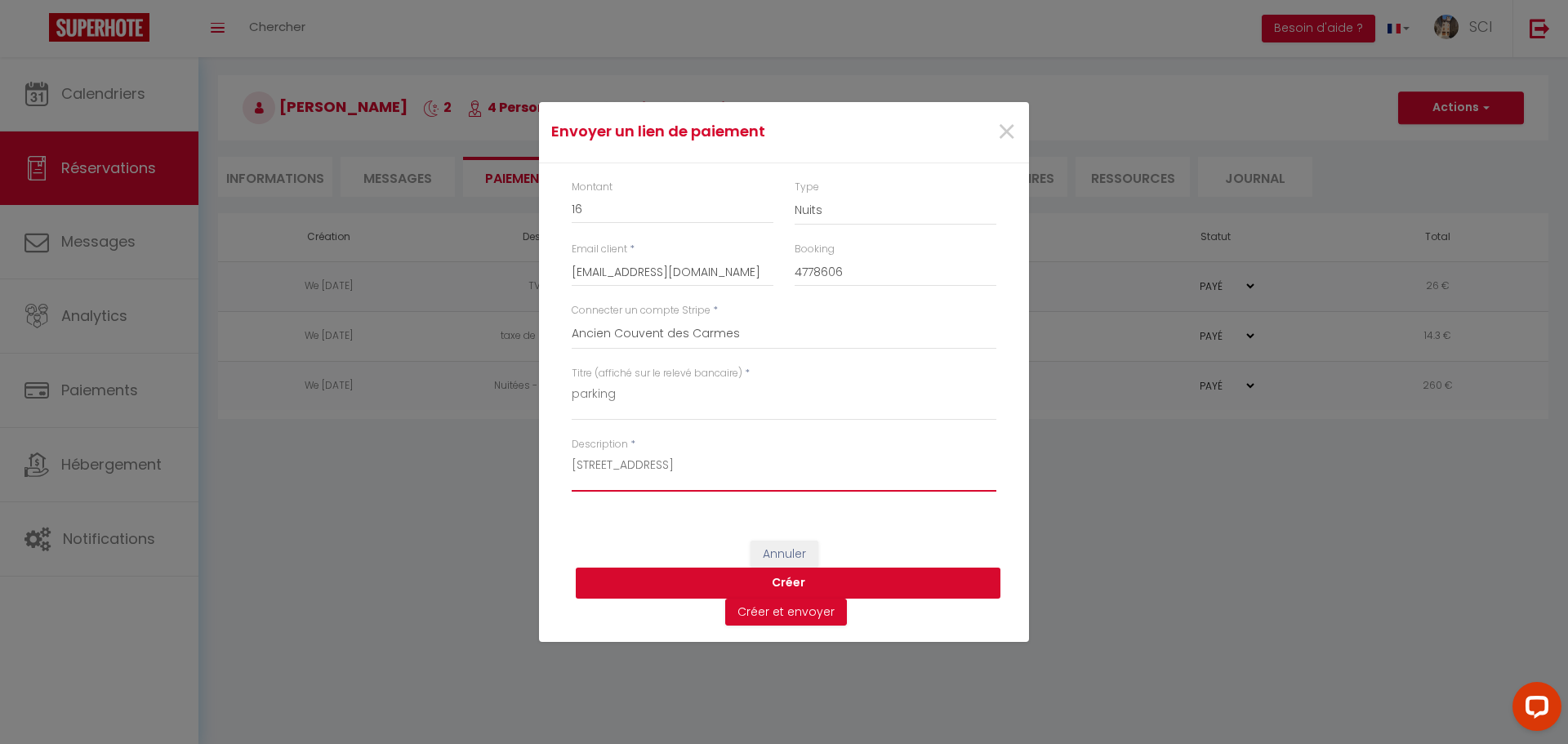
type textarea "[STREET_ADDRESS]"
click at [774, 579] on button "Créer" at bounding box center [788, 583] width 425 height 31
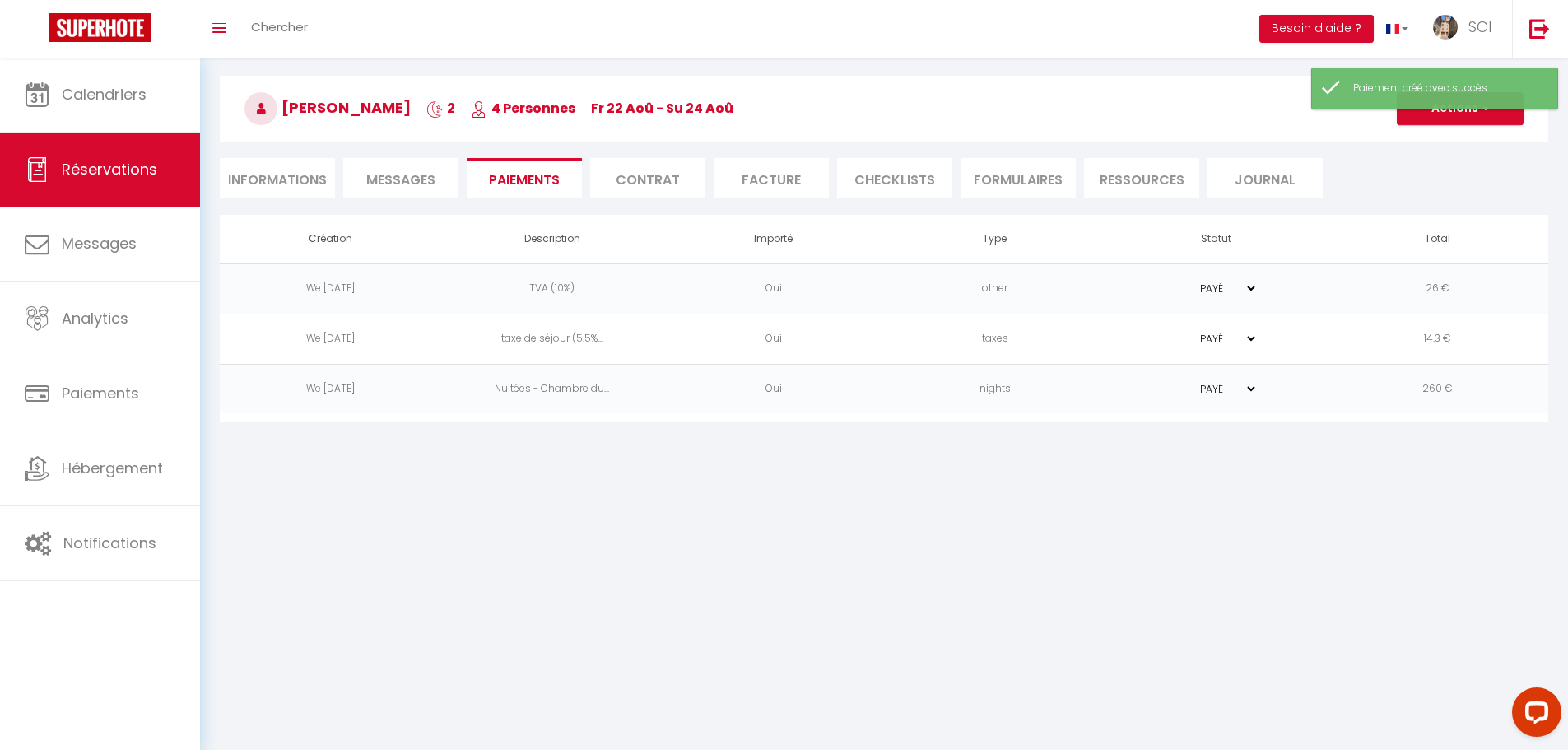
select select "0"
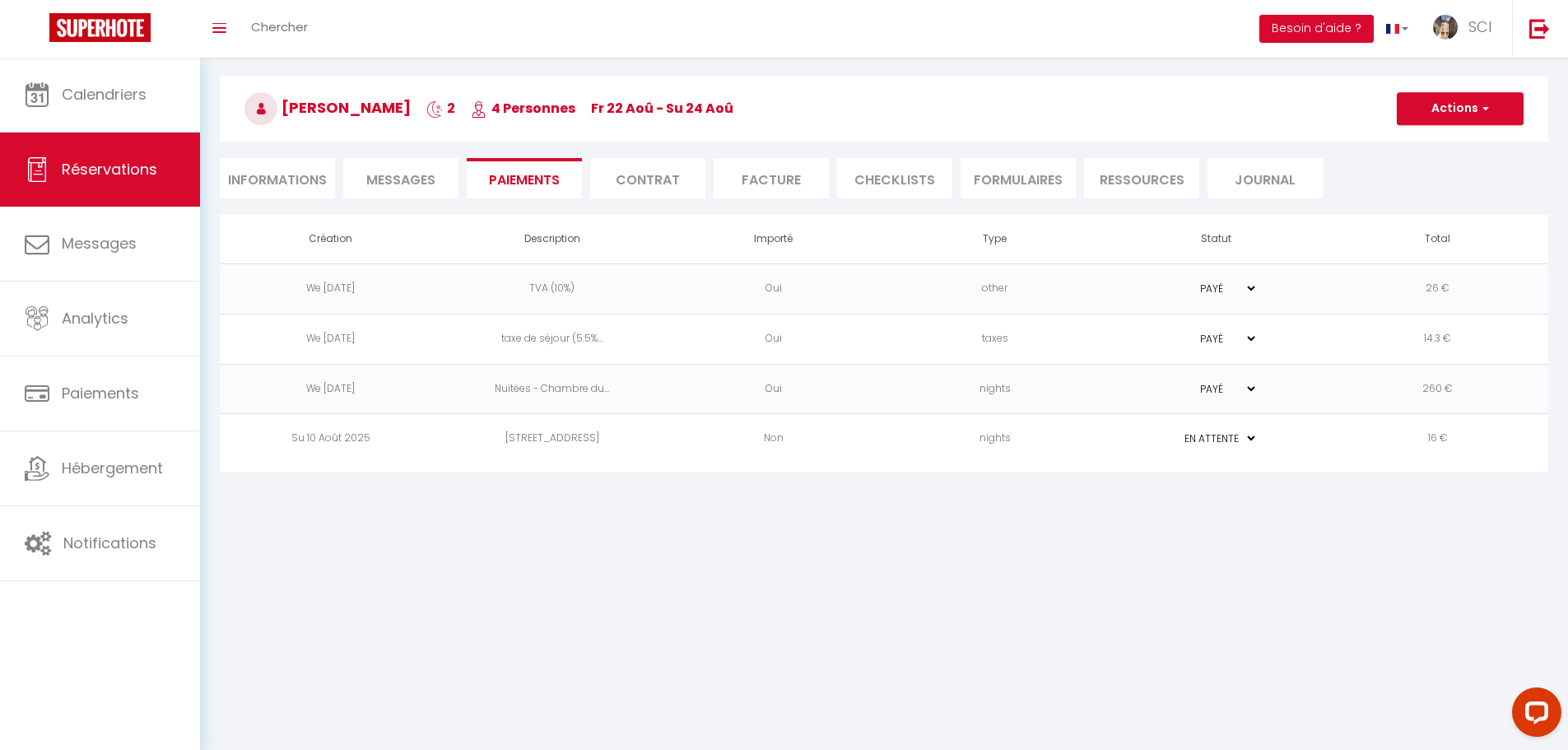
click at [417, 175] on span "Messages" at bounding box center [401, 180] width 69 height 19
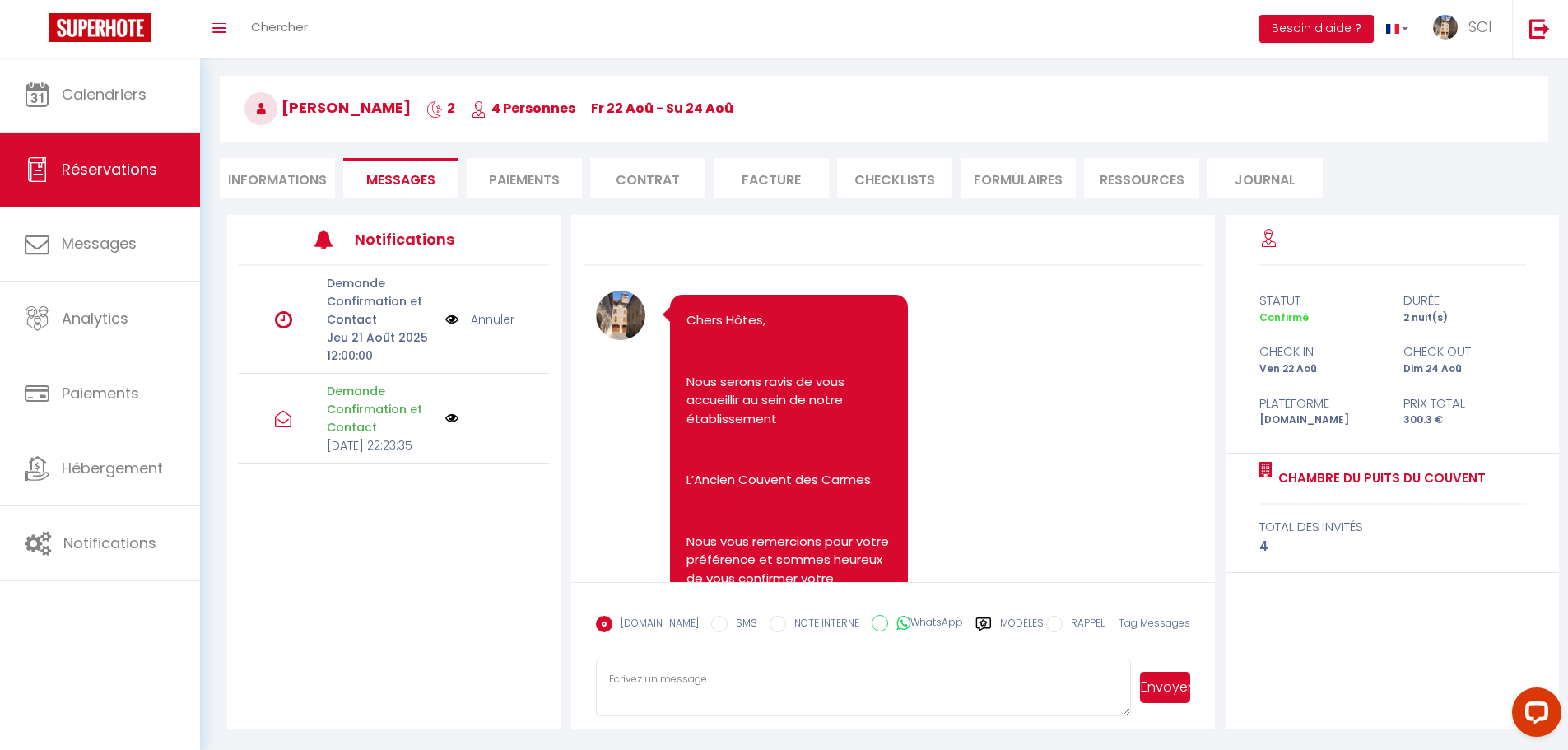
paste textarea "BONJOUR CHERS HÔTES Si vous désirez mettre votre véhicule en toute Sécurité. No…"
click at [859, 693] on textarea "BONJOUR CHERS HÔTES Si vous désirez mettre votre véhicule en toute Sécurité. No…" at bounding box center [864, 687] width 535 height 57
click at [552, 175] on li "Paiements" at bounding box center [524, 178] width 116 height 41
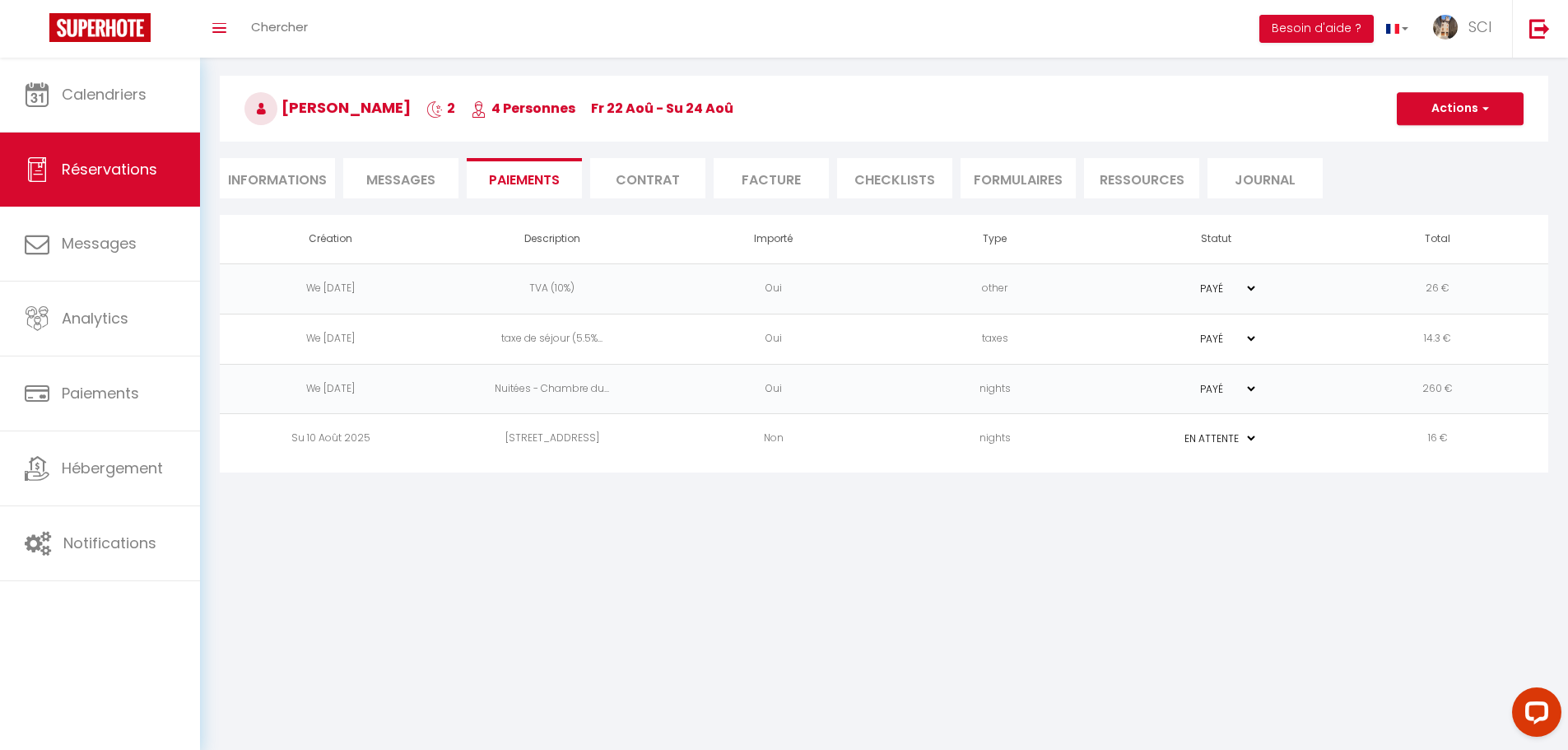
click at [554, 427] on td "[STREET_ADDRESS]" at bounding box center [552, 439] width 221 height 50
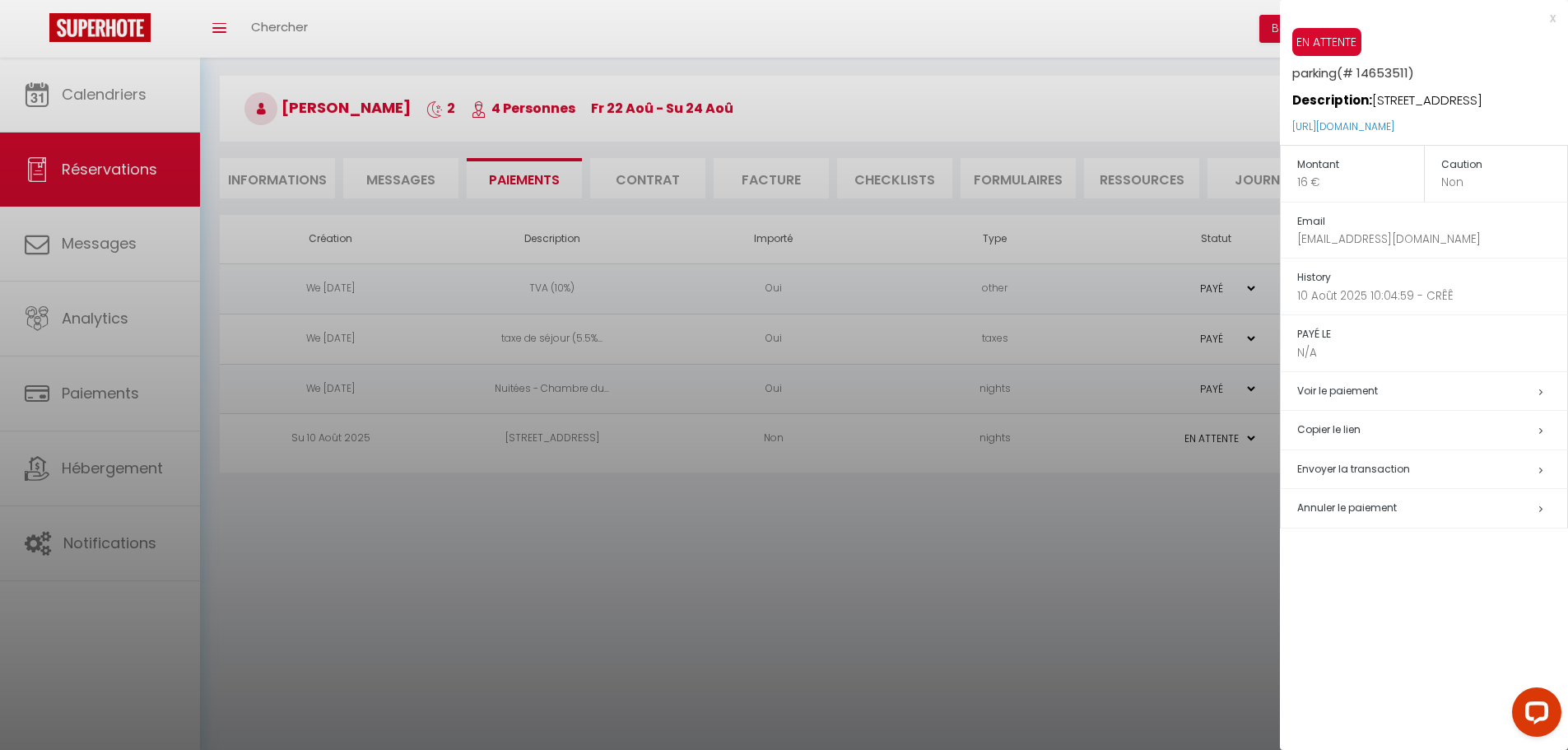
click at [1348, 433] on h5 "Copier le lien" at bounding box center [1432, 430] width 270 height 19
click at [411, 159] on div at bounding box center [784, 375] width 1568 height 750
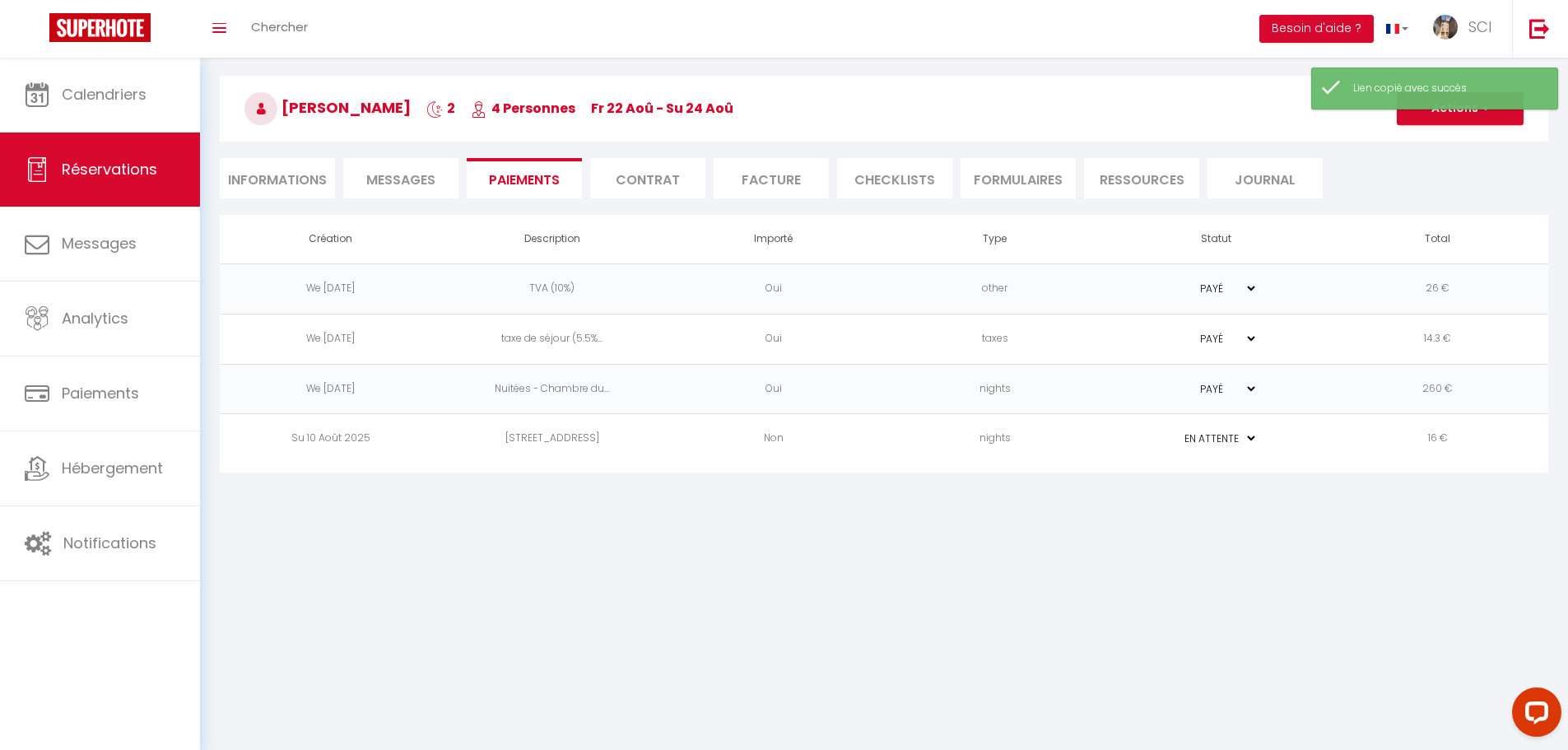
click at [406, 178] on span "Messages" at bounding box center [401, 180] width 69 height 19
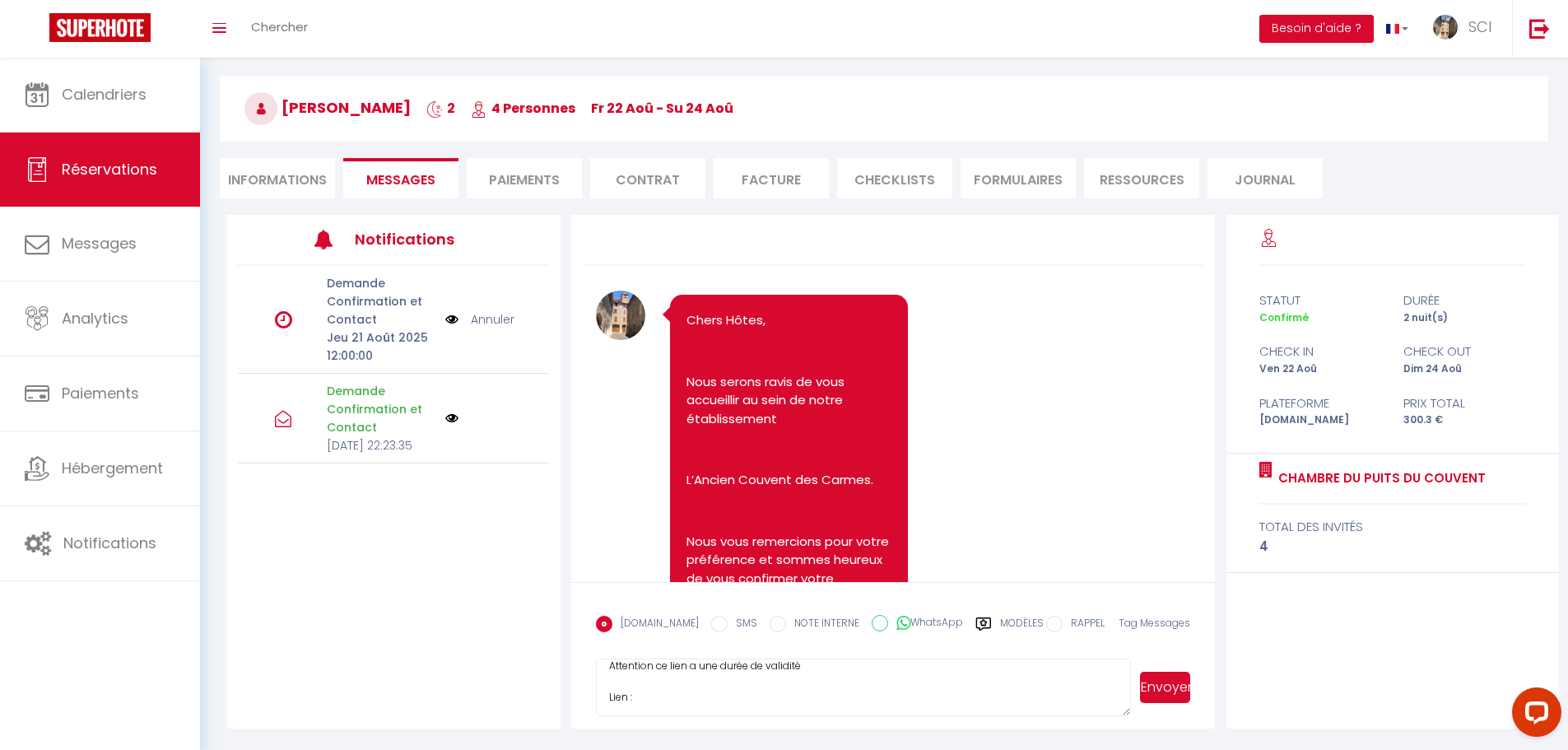
paste textarea "[URL][DOMAIN_NAME]"
type textarea "BONJOUR CHERS HÔTES Si vous désirez mettre votre véhicule en toute Sécurité. No…"
click at [1166, 678] on button "Envoyer" at bounding box center [1165, 688] width 50 height 32
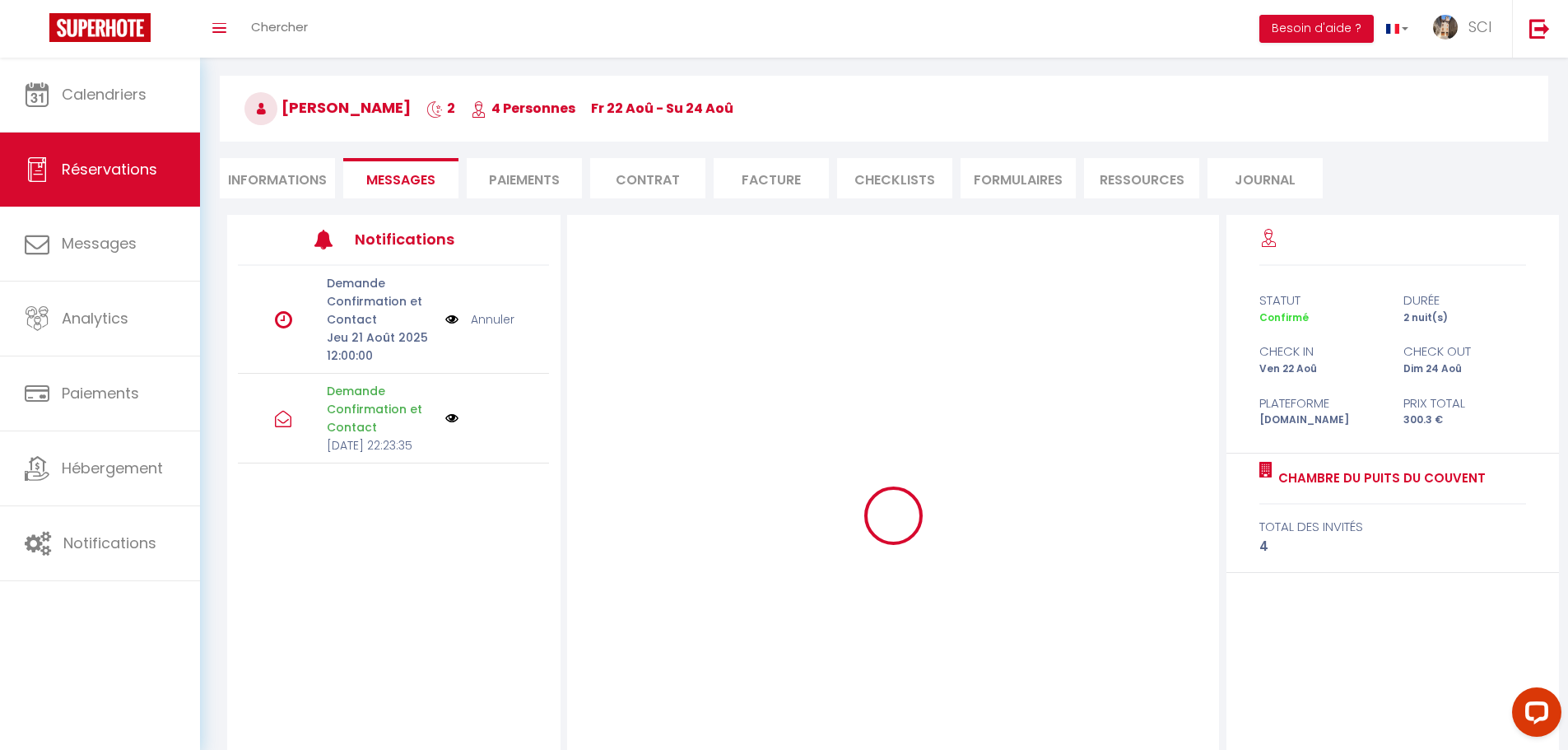
drag, startPoint x: 253, startPoint y: 170, endPoint x: 904, endPoint y: 453, distance: 709.9
click at [254, 170] on li "Informations" at bounding box center [277, 178] width 116 height 41
select select
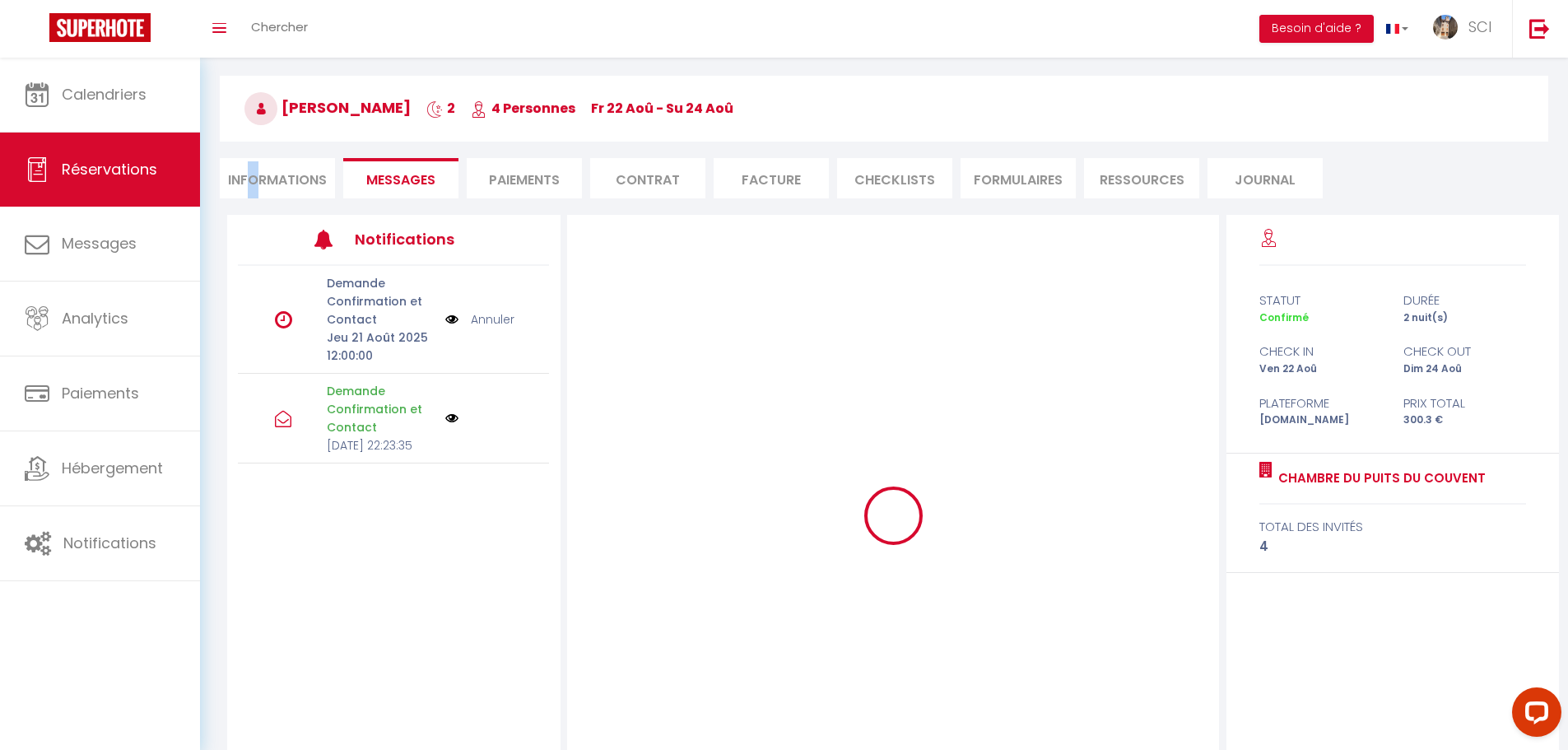
select select
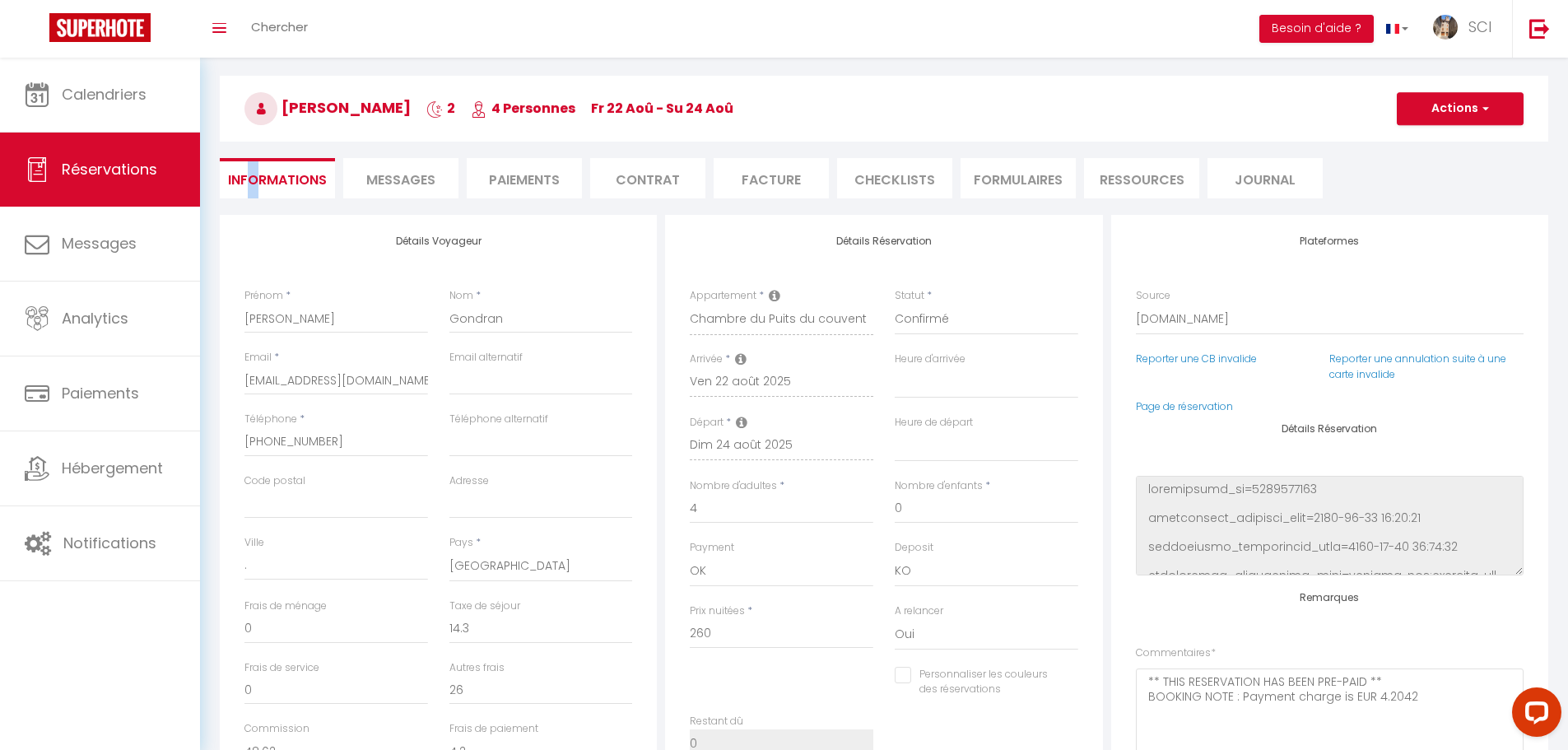
select select
checkbox input "false"
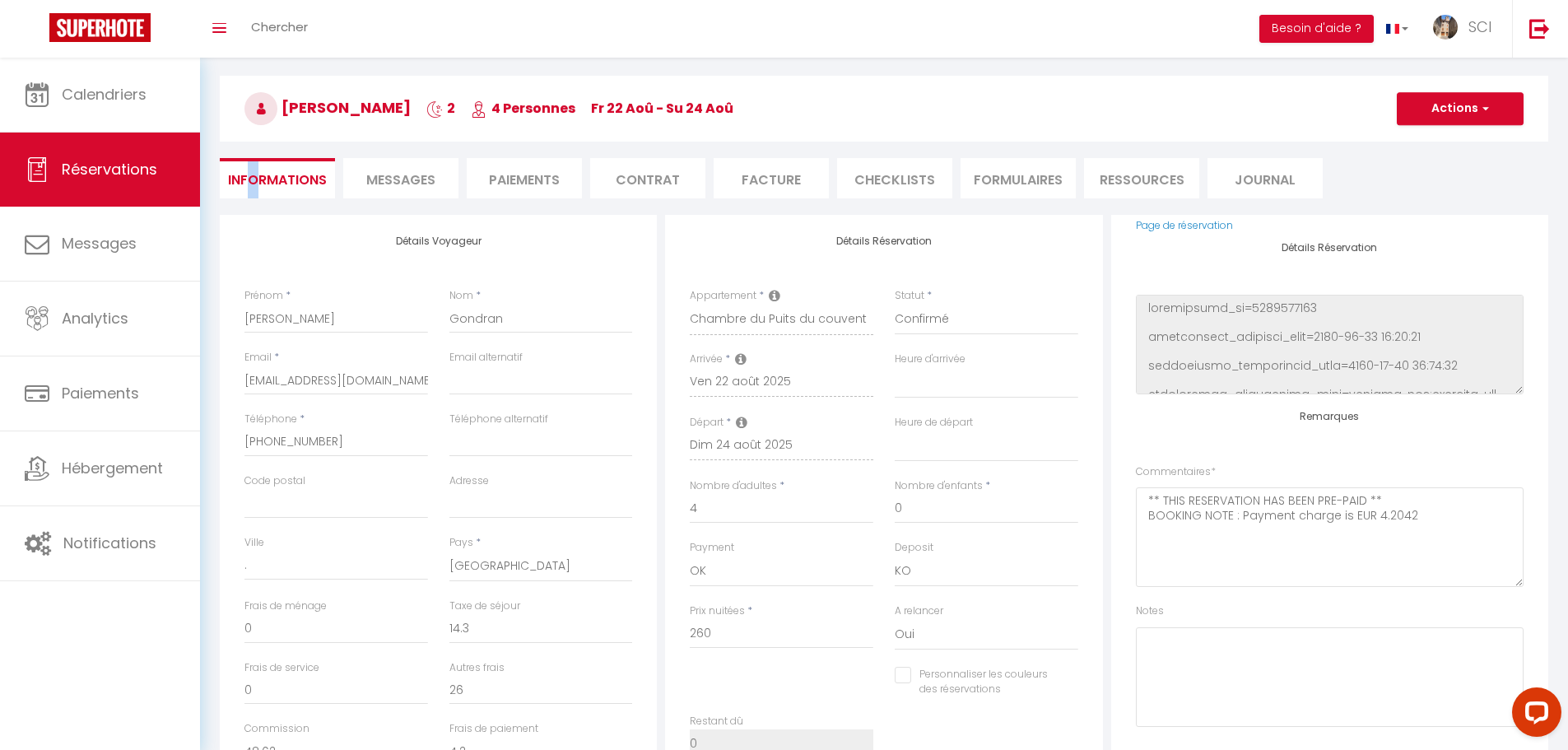
scroll to position [195, 0]
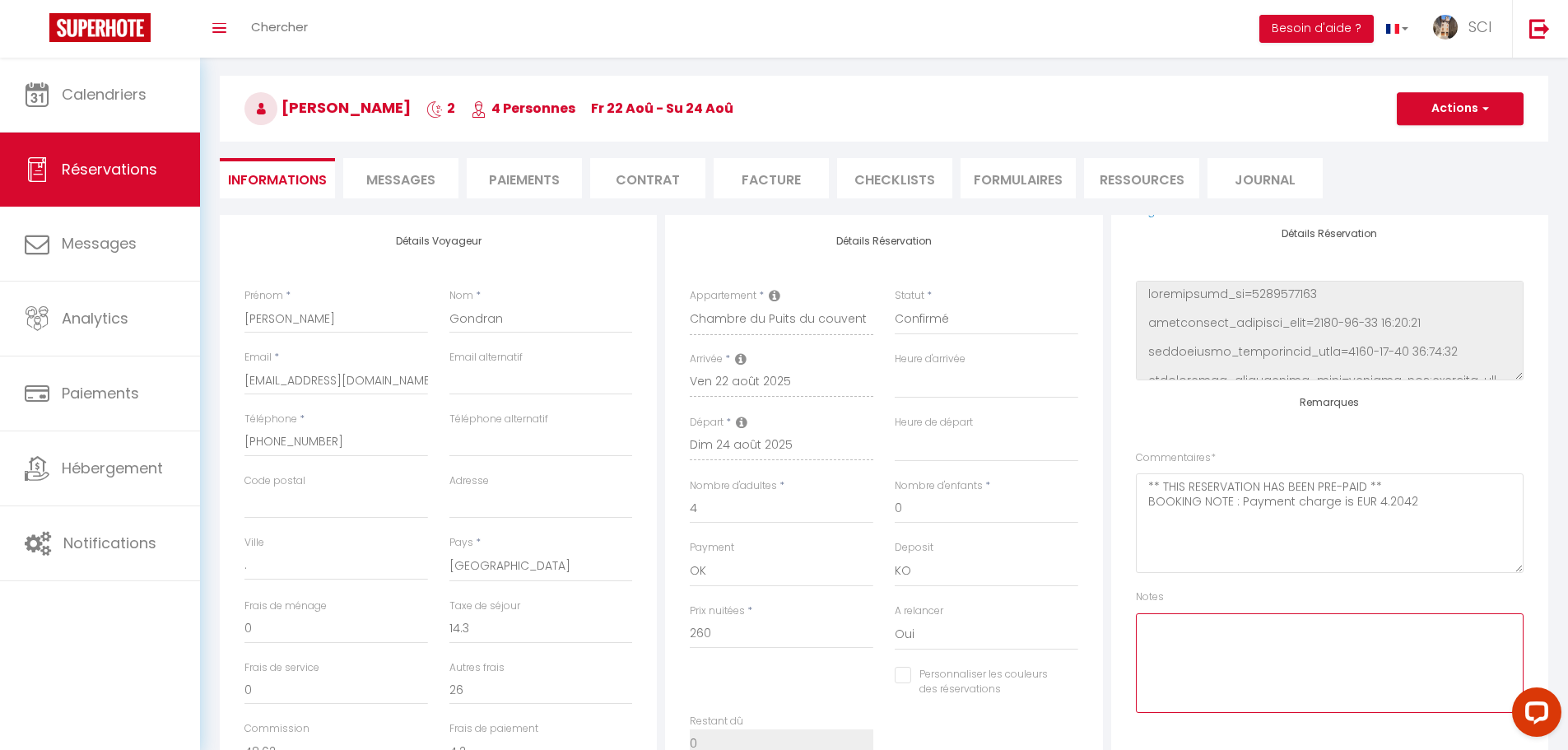
click at [1218, 658] on textarea at bounding box center [1329, 664] width 387 height 100
select select
checkbox input "false"
select select
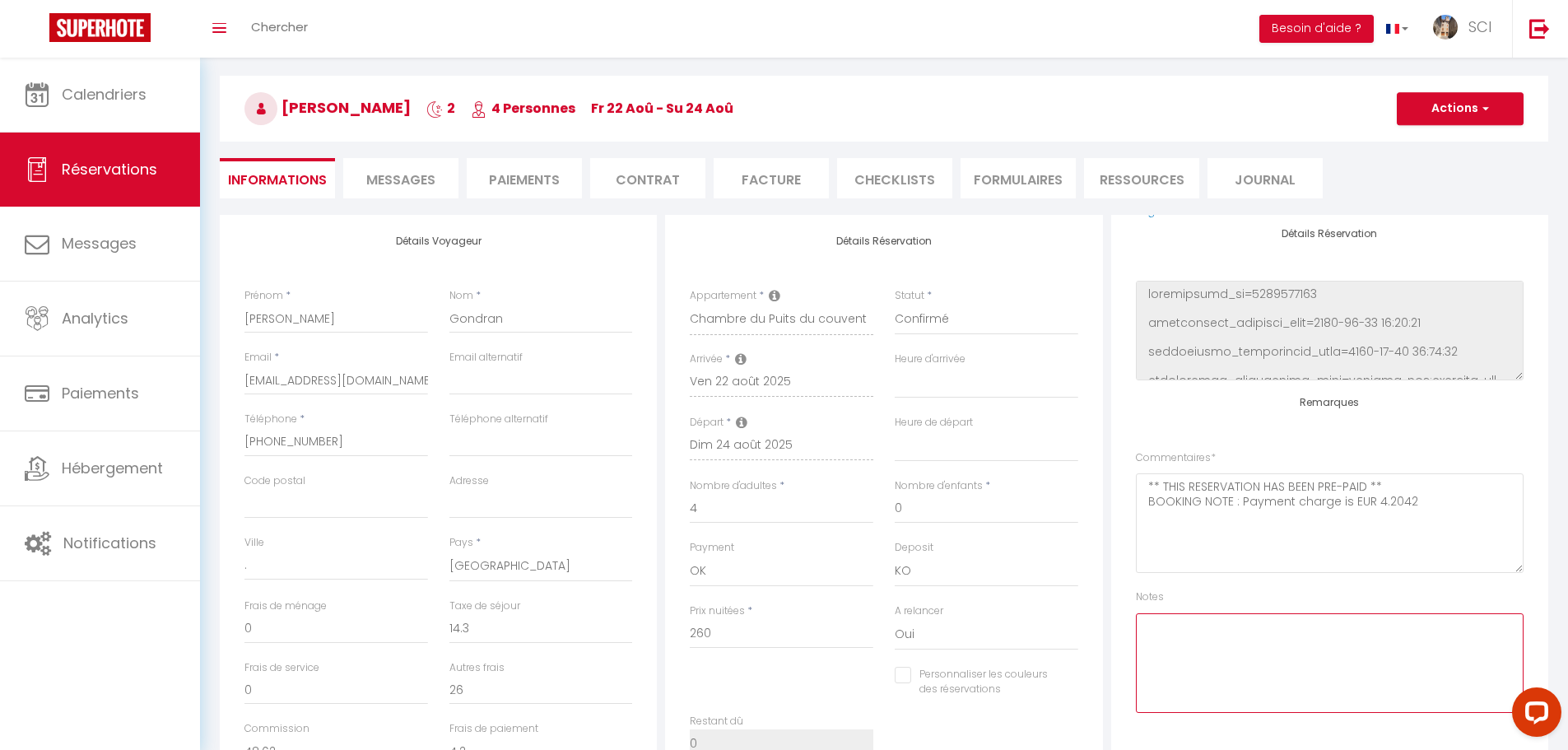
select select
checkbox input "false"
type textarea "P"
type textarea "L"
select select
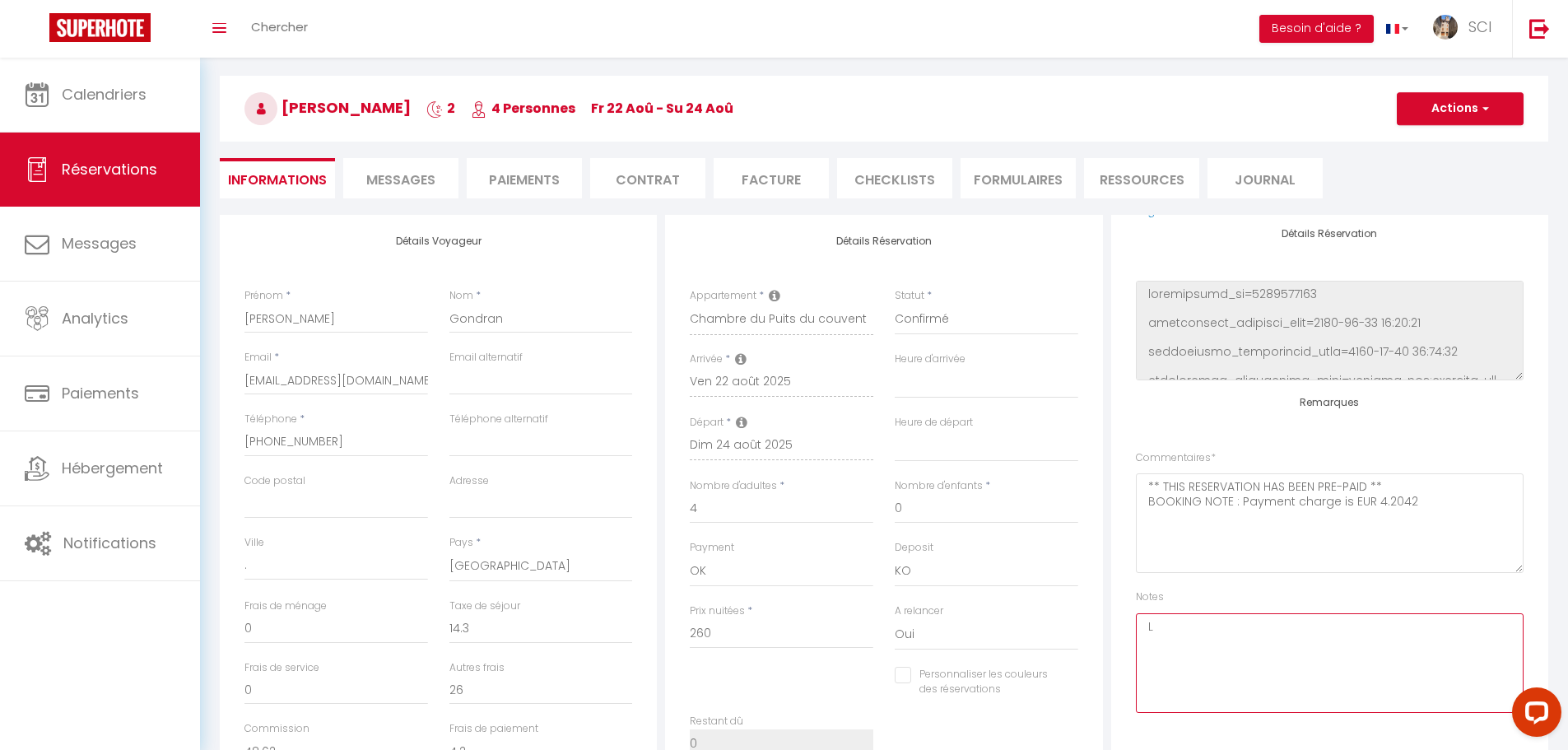
select select
checkbox input "false"
select select
checkbox input "false"
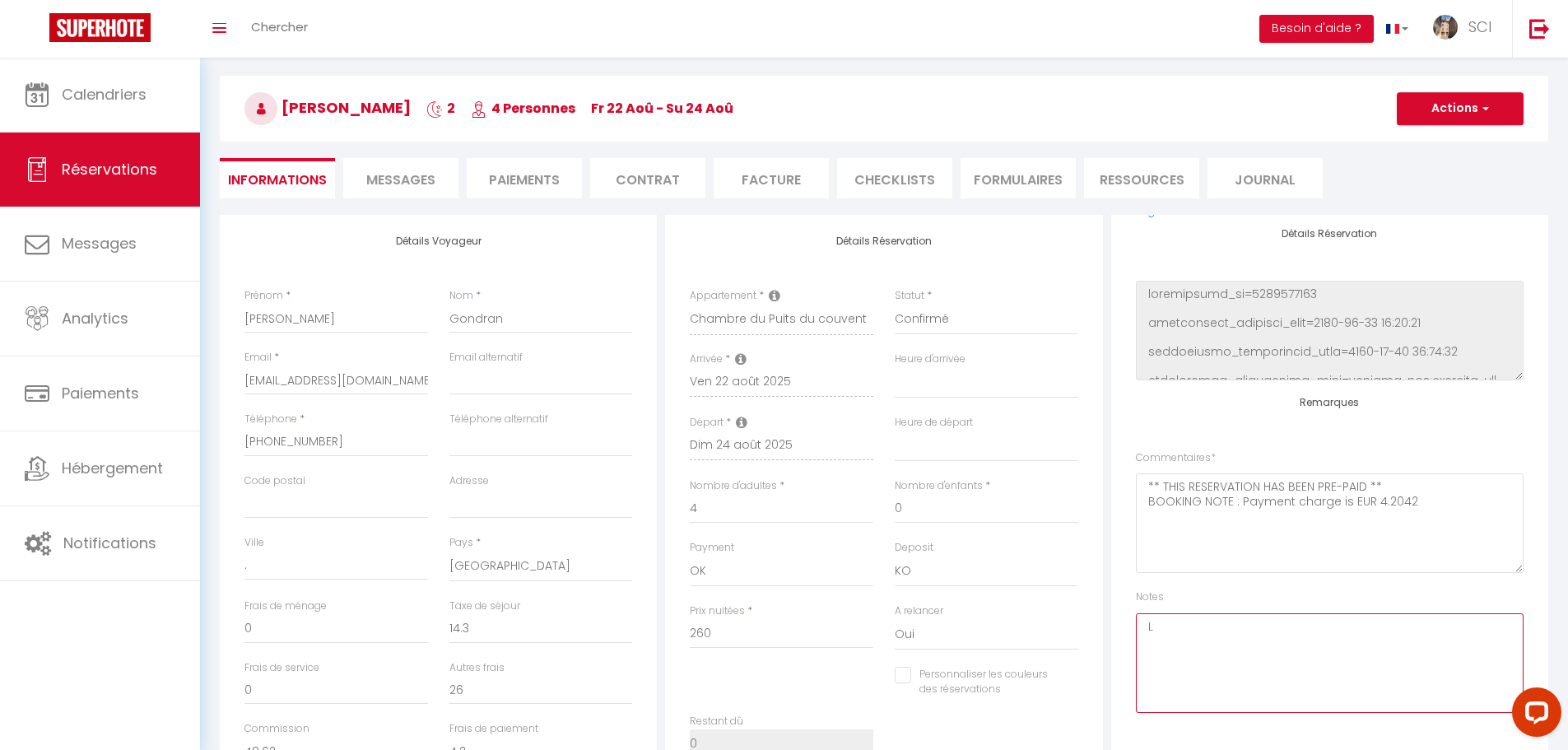
type textarea "LE"
select select
checkbox input "false"
select select
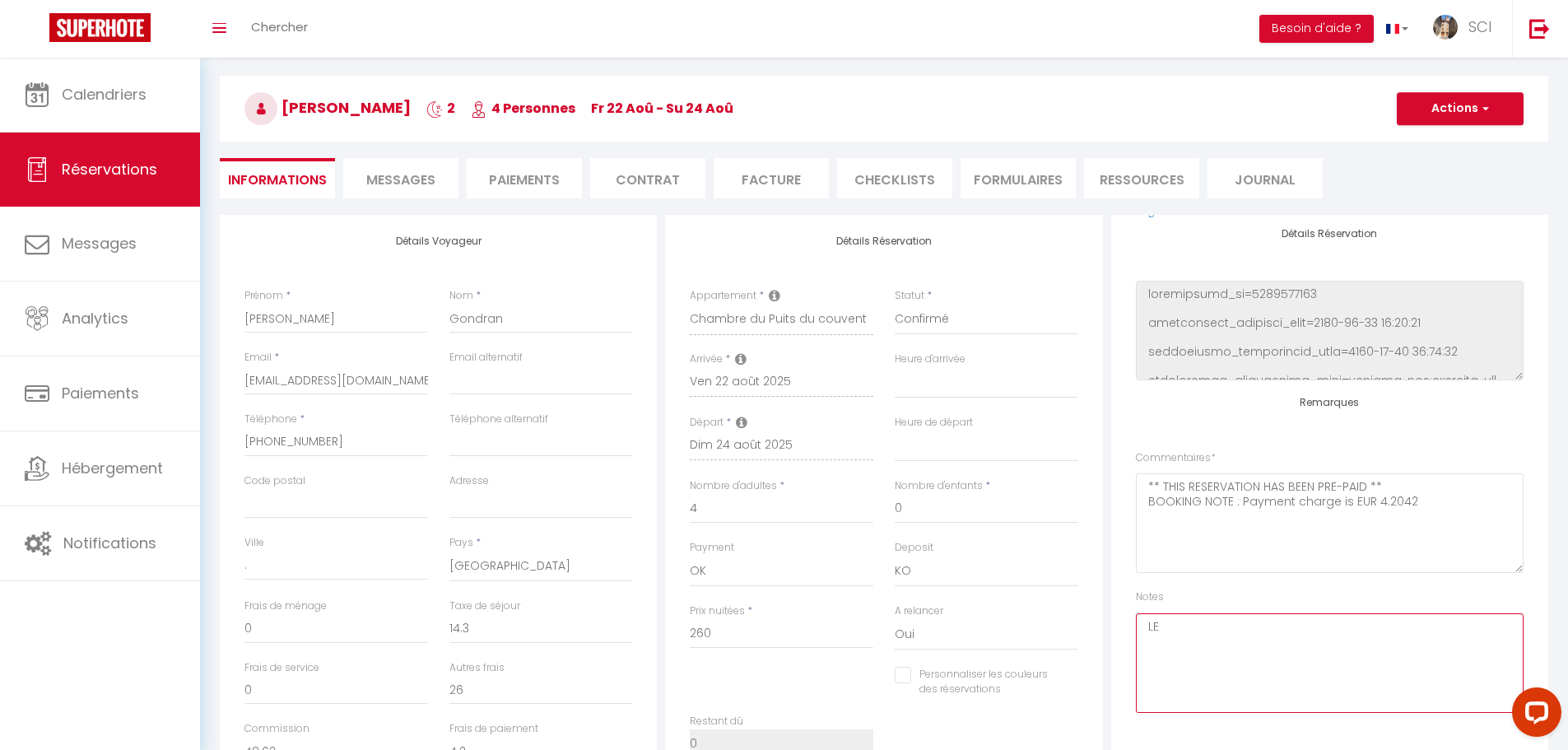
select select
checkbox input "false"
type textarea "L"
type textarea "LPH"
click at [1160, 627] on textarea "LPH" at bounding box center [1329, 664] width 387 height 100
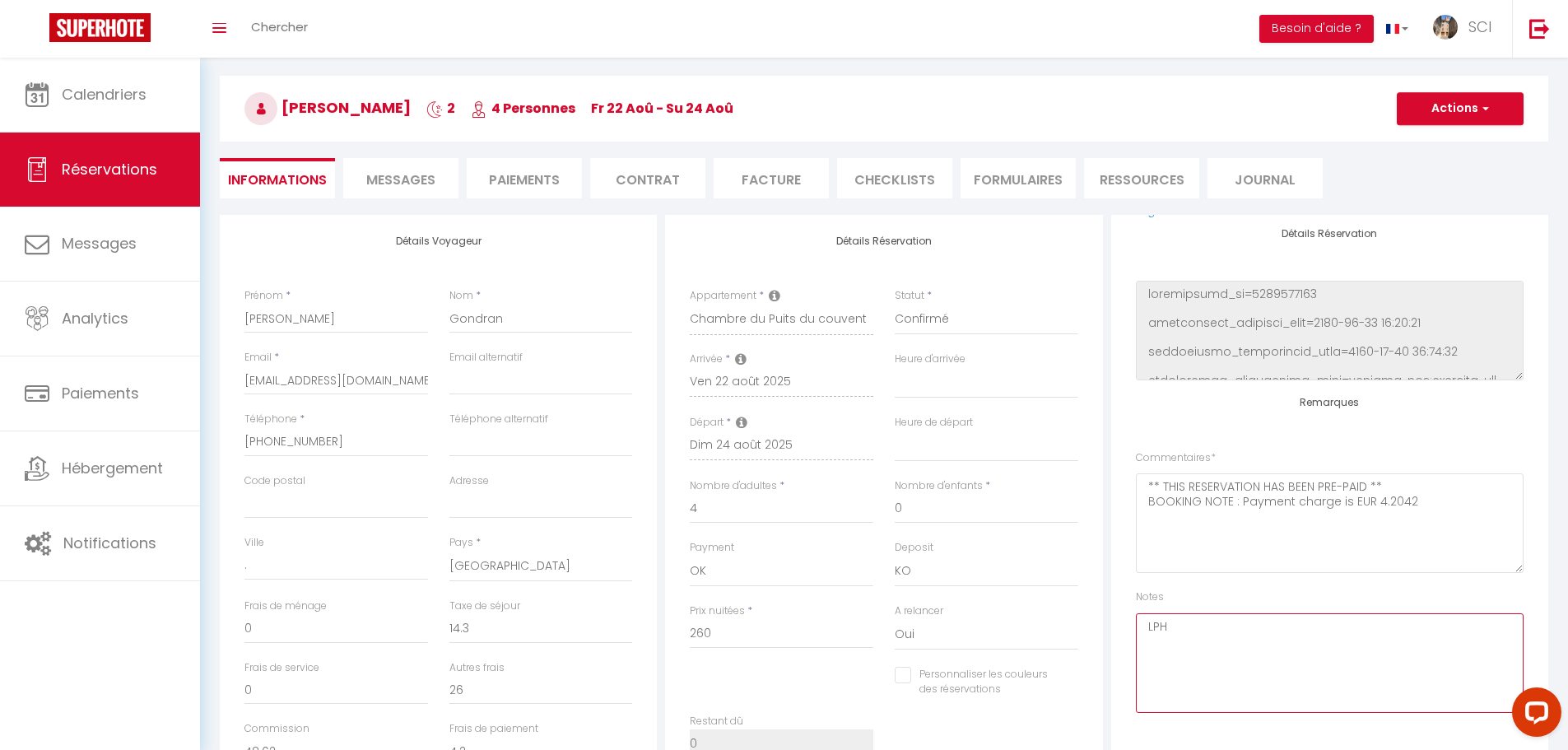
select select
checkbox input "false"
type textarea "LH"
select select
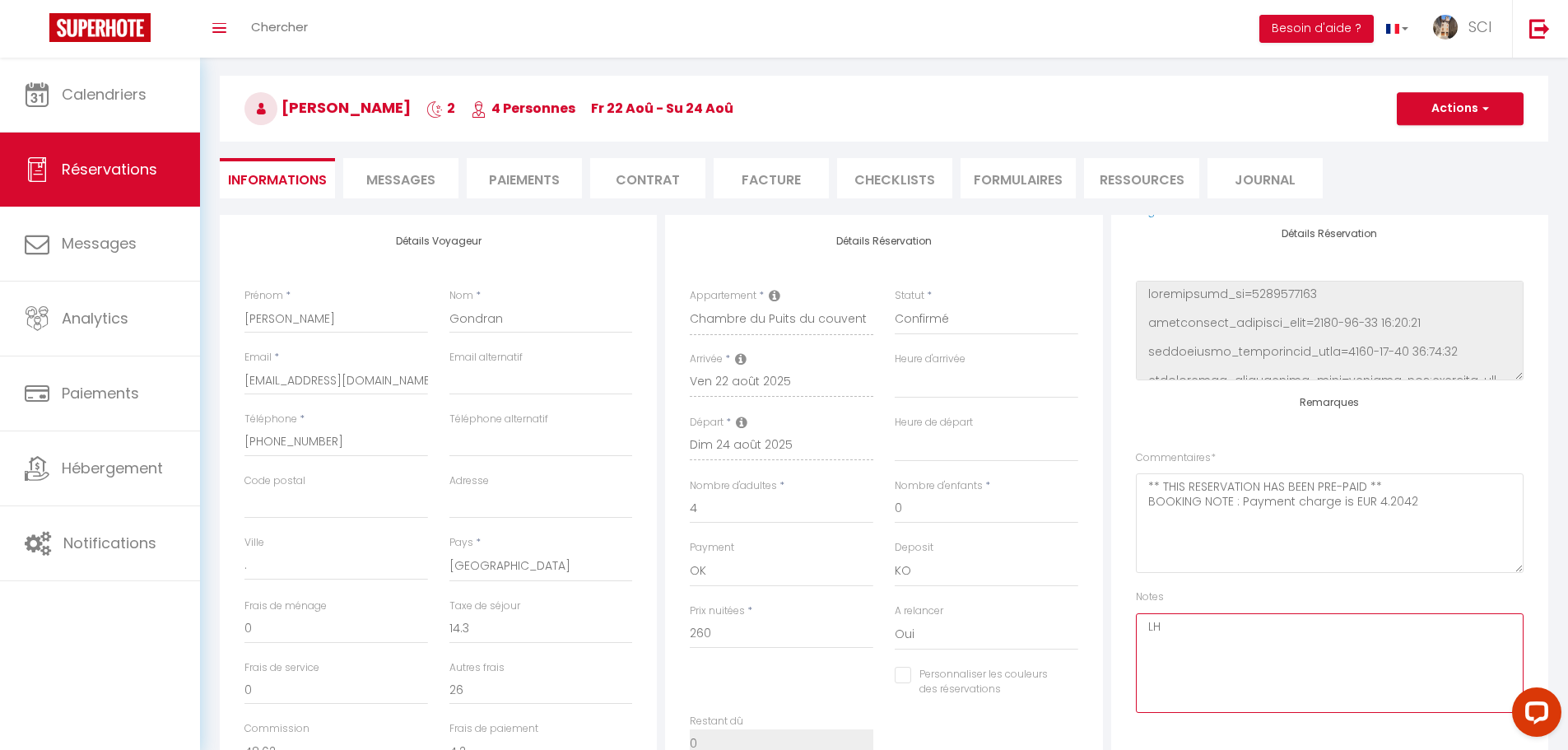
select select
checkbox input "false"
type textarea "LEH"
select select
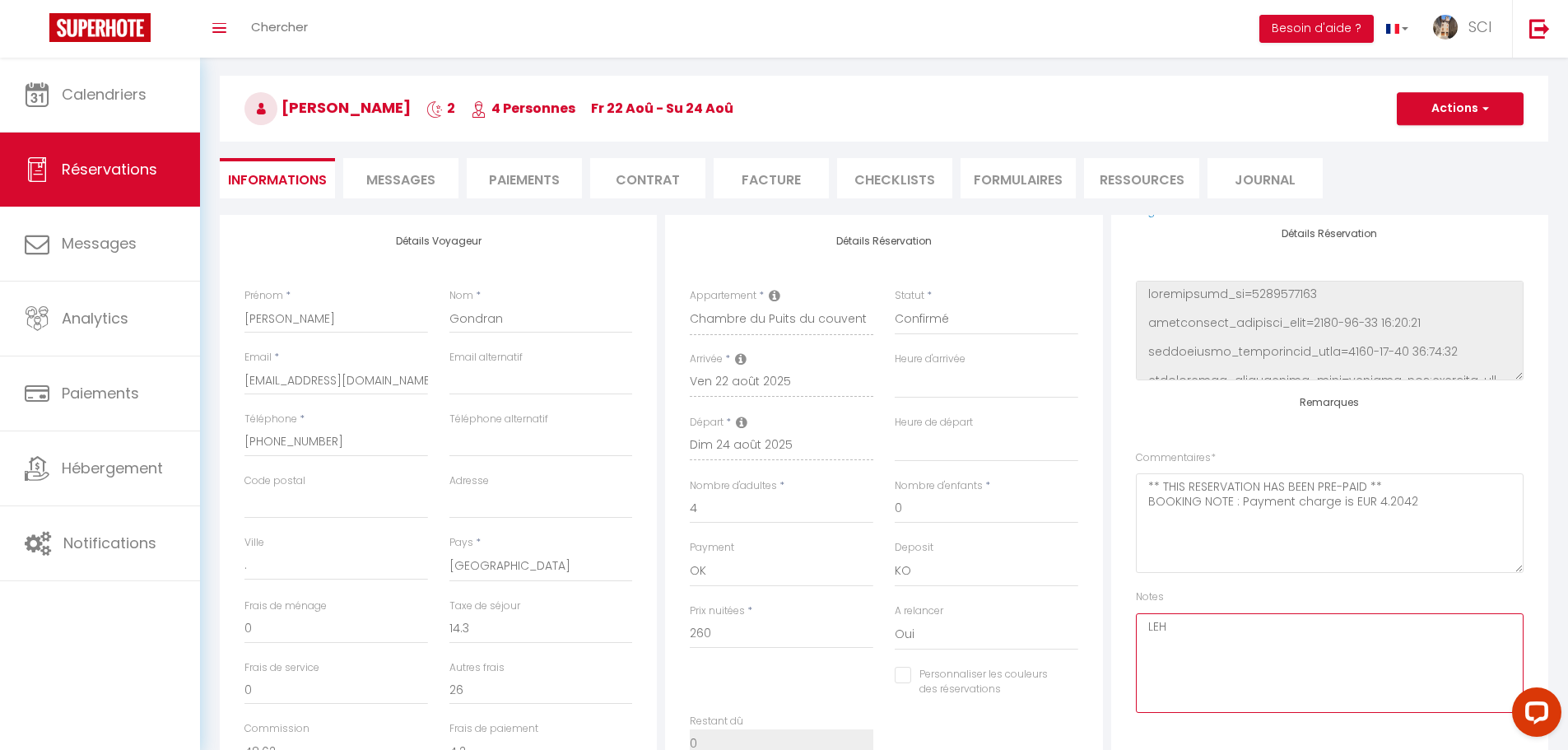
checkbox input "false"
select select
checkbox input "false"
select select
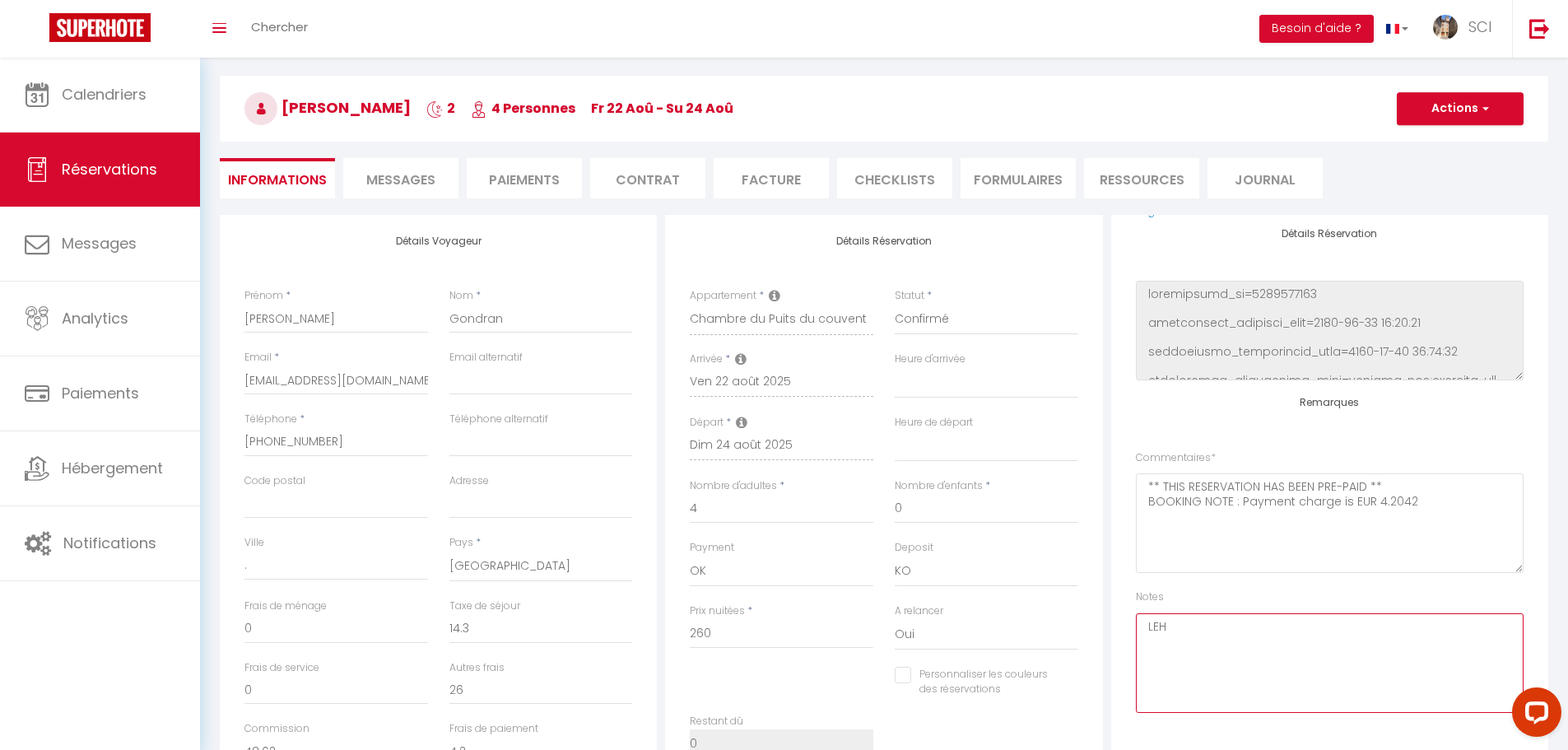
select select
checkbox input "false"
select select
checkbox input "false"
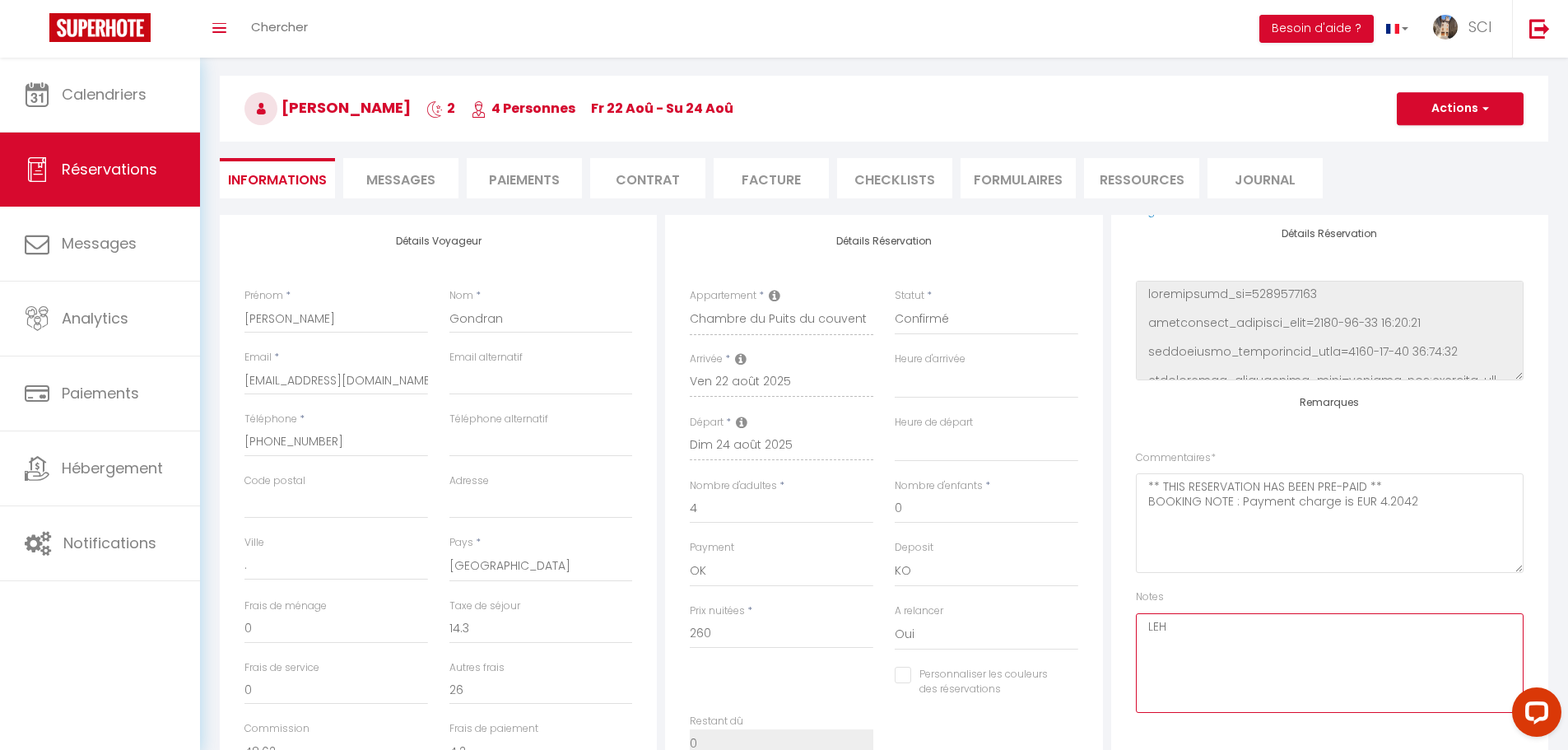
select select
checkbox input "false"
select select
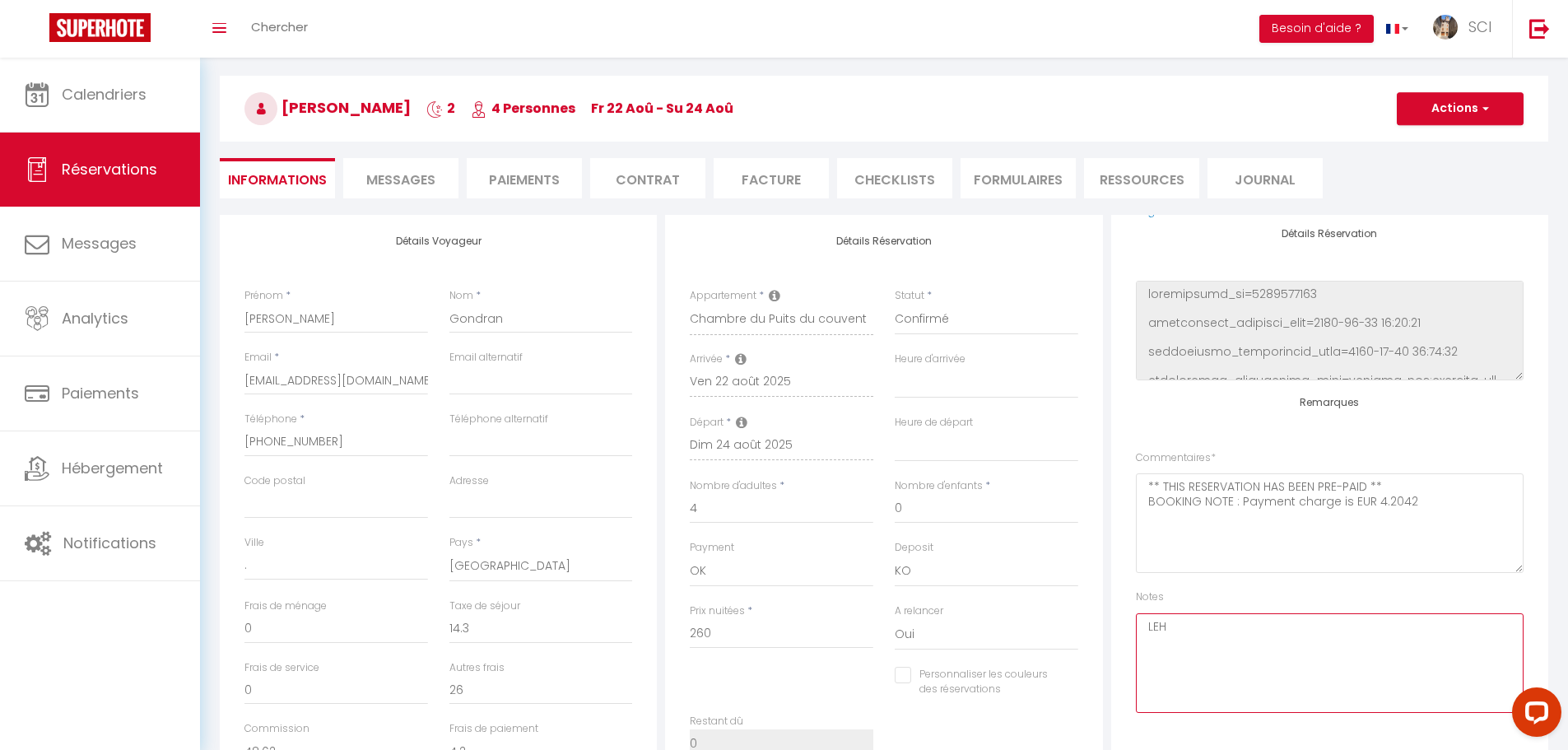
checkbox input "false"
type textarea "LSH"
click at [1449, 112] on button "Actions" at bounding box center [1460, 109] width 126 height 33
click at [1415, 143] on link "Enregistrer" at bounding box center [1443, 145] width 130 height 22
